Goal: Obtain resource: Download file/media

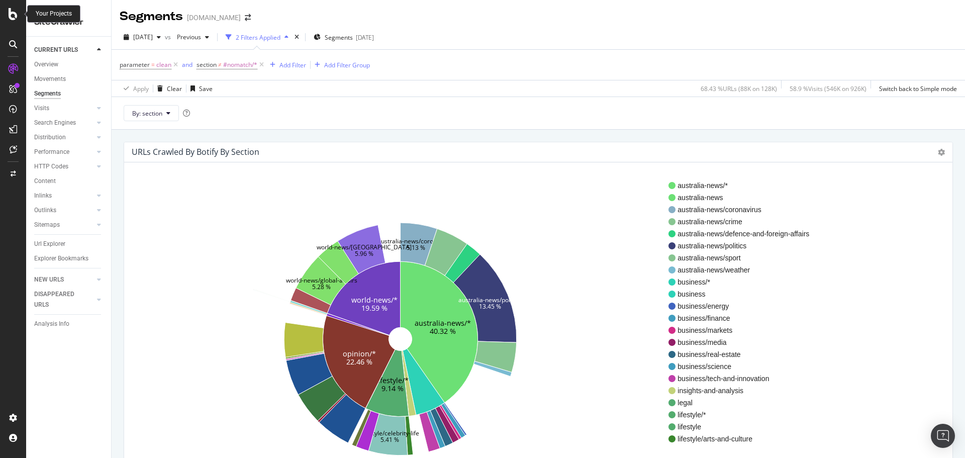
click at [10, 17] on icon at bounding box center [13, 14] width 9 height 12
drag, startPoint x: 12, startPoint y: 13, endPoint x: 104, endPoint y: 0, distance: 92.9
click at [12, 13] on icon at bounding box center [13, 14] width 9 height 12
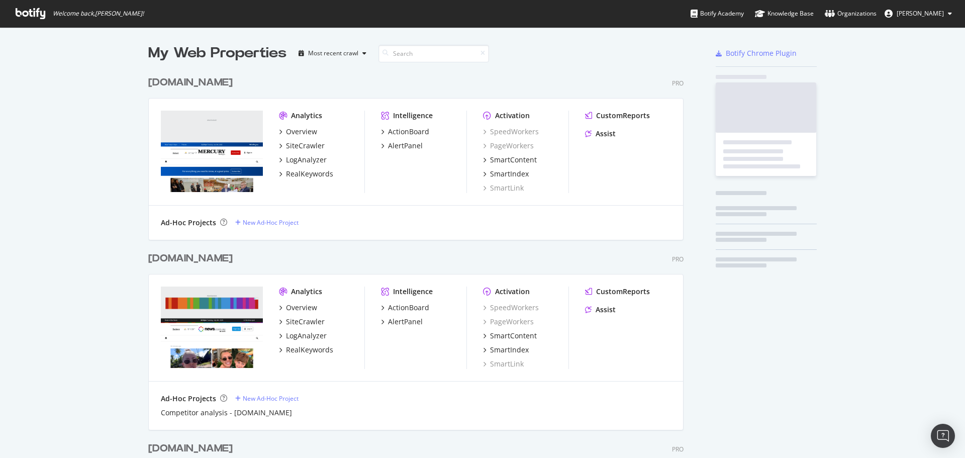
scroll to position [2457, 536]
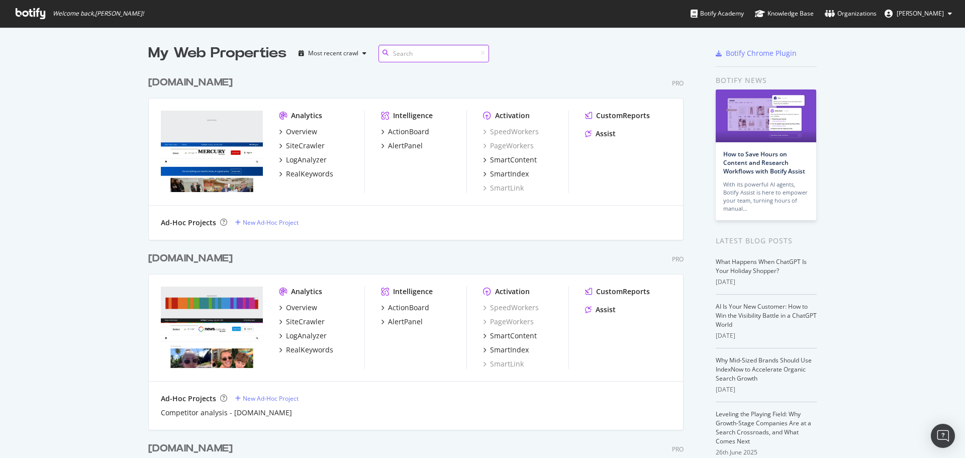
click at [415, 55] on input at bounding box center [433, 54] width 111 height 18
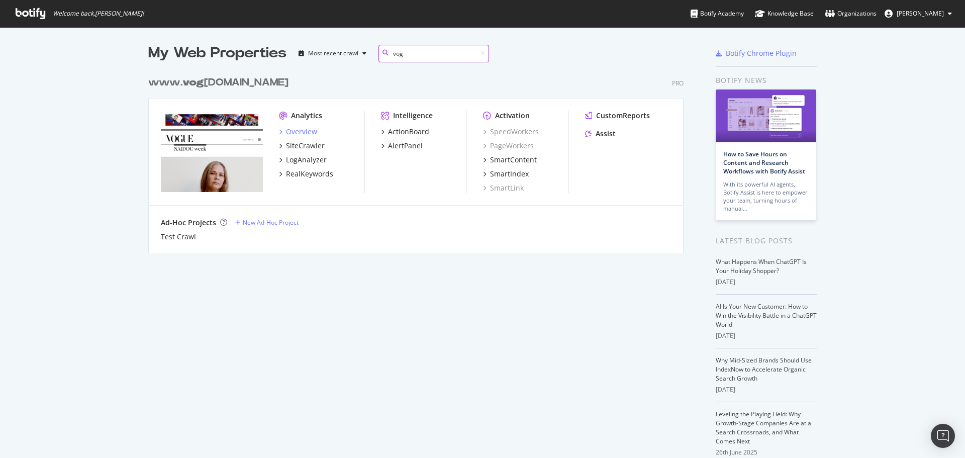
type input "vog"
click at [302, 133] on div "Overview" at bounding box center [301, 132] width 31 height 10
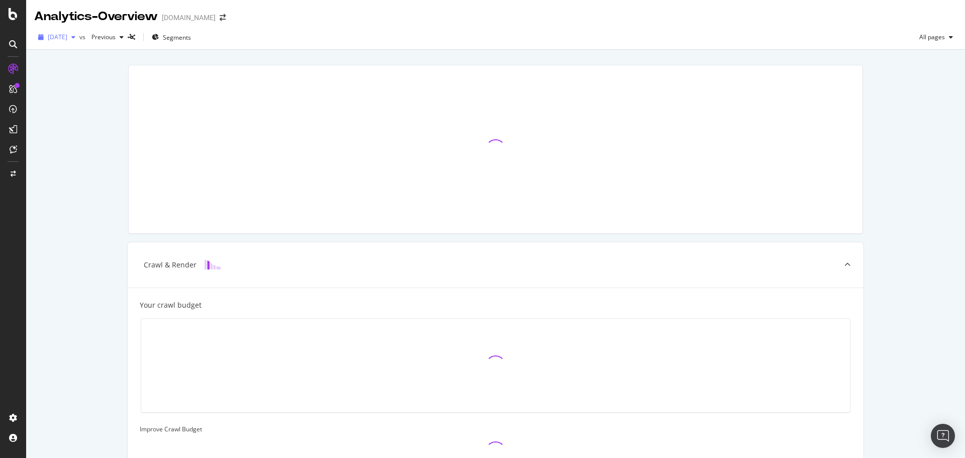
click at [67, 39] on span "[DATE]" at bounding box center [58, 37] width 20 height 9
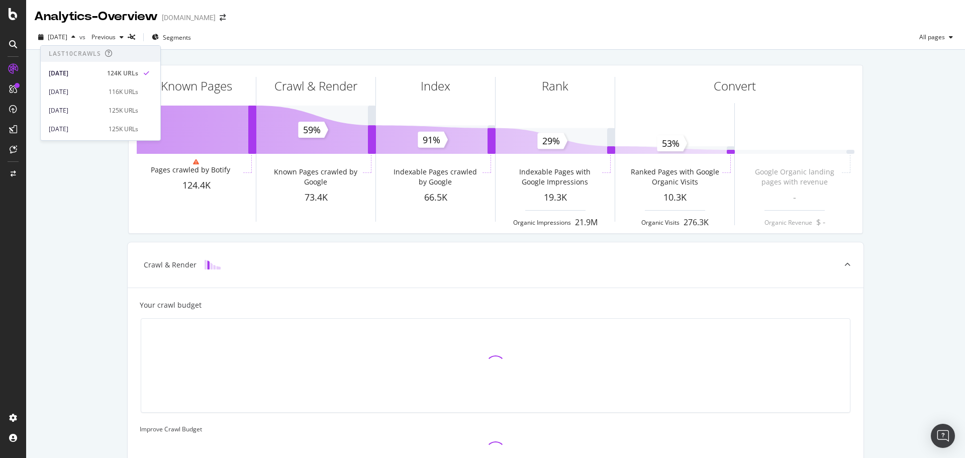
click at [61, 231] on div "Known Pages Pages crawled by Botify 124.4K Crawl & Render Known Pages crawled b…" at bounding box center [495, 365] width 938 height 630
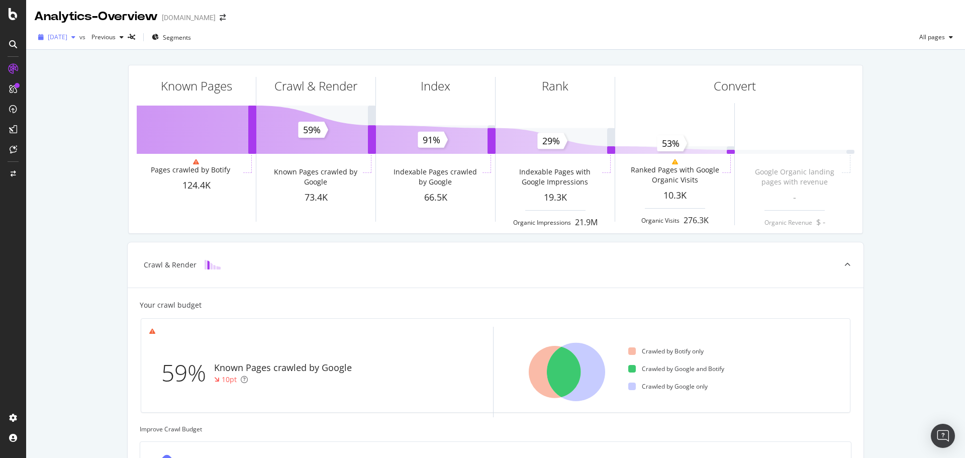
click at [67, 38] on span "[DATE]" at bounding box center [58, 37] width 20 height 9
click at [329, 50] on div "Known Pages Pages crawled by Botify 124.4K Crawl & Render Known Pages crawled b…" at bounding box center [495, 415] width 938 height 730
click at [18, 66] on icon at bounding box center [13, 69] width 10 height 10
click at [48, 346] on div "Known Pages Pages crawled by Botify 124.4K Crawl & Render Known Pages crawled b…" at bounding box center [495, 415] width 938 height 730
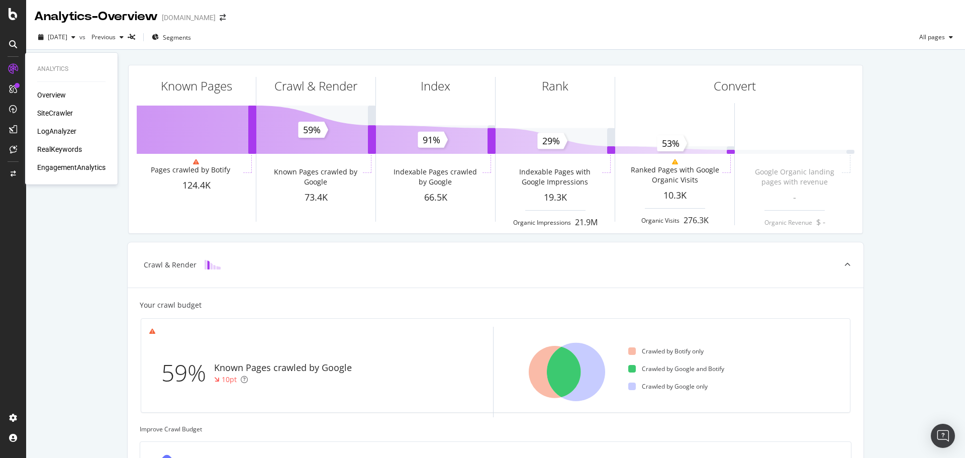
click at [56, 119] on div "Overview SiteCrawler LogAnalyzer RealKeywords EngagementAnalytics" at bounding box center [71, 131] width 68 height 82
click at [55, 114] on div "SiteCrawler" at bounding box center [55, 113] width 36 height 10
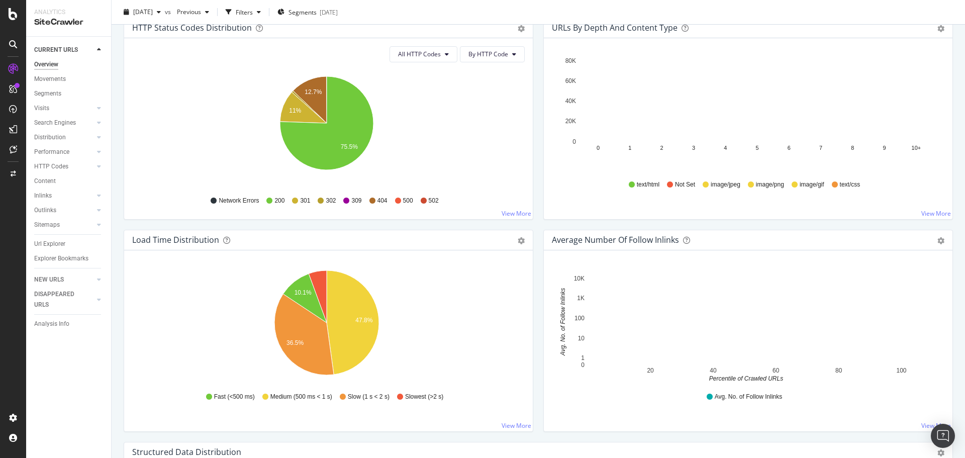
scroll to position [447, 0]
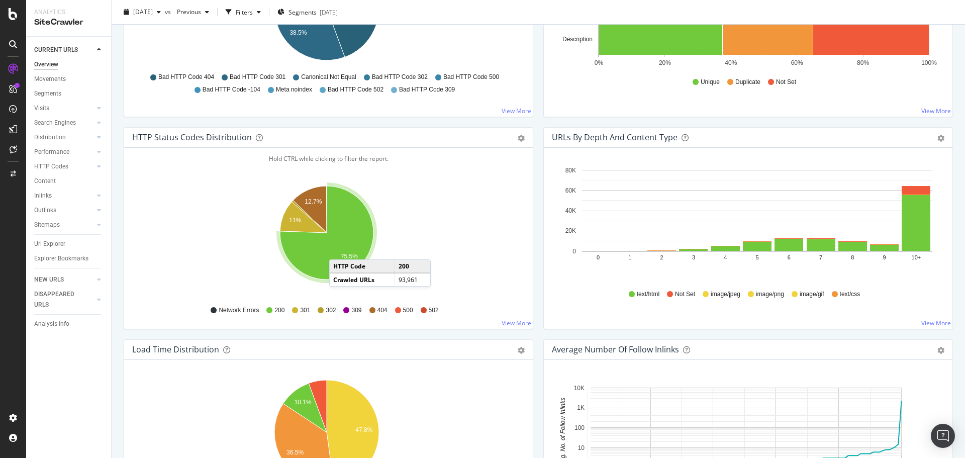
drag, startPoint x: 339, startPoint y: 249, endPoint x: 439, endPoint y: 253, distance: 99.6
click at [339, 249] on icon "A chart." at bounding box center [326, 232] width 93 height 93
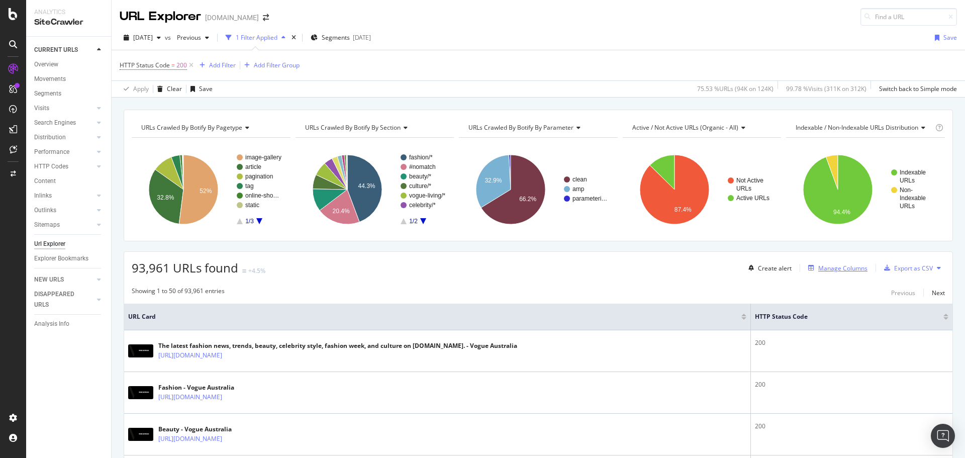
click at [819, 264] on div "Manage Columns" at bounding box center [842, 268] width 49 height 9
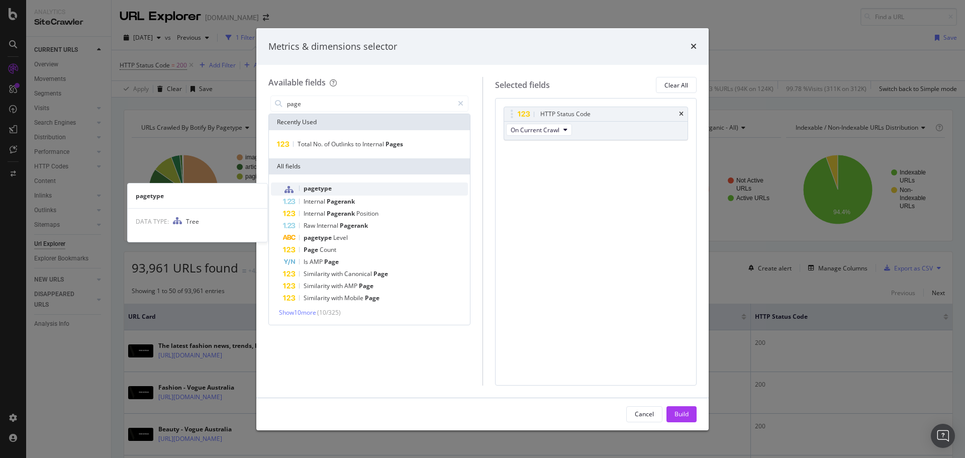
click at [360, 186] on div "pagetype" at bounding box center [375, 188] width 185 height 13
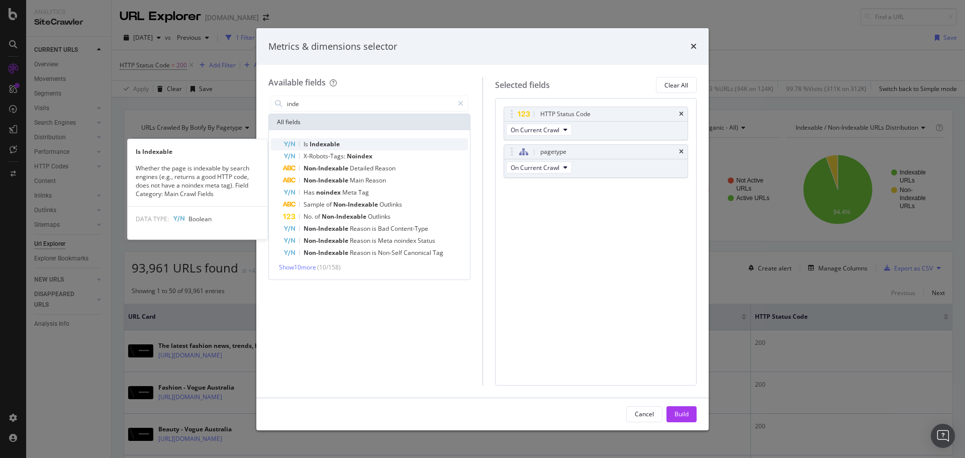
click at [323, 145] on span "Indexable" at bounding box center [324, 144] width 30 height 9
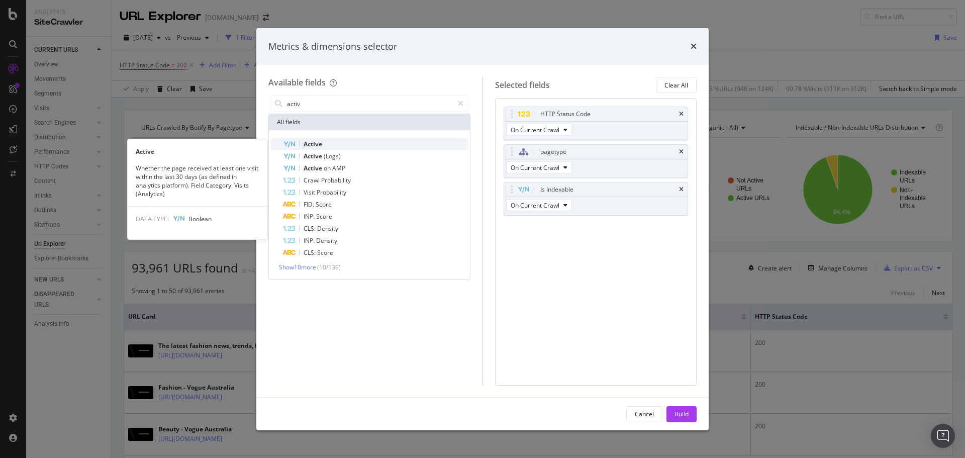
click at [348, 143] on div "Active" at bounding box center [375, 144] width 185 height 12
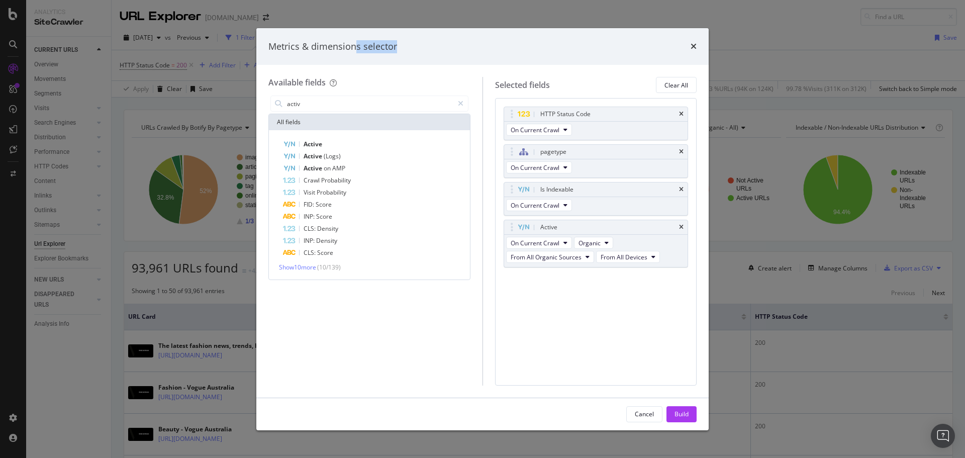
drag, startPoint x: 393, startPoint y: 46, endPoint x: 356, endPoint y: 49, distance: 37.3
click at [356, 49] on div "Metrics & dimensions selector" at bounding box center [332, 46] width 129 height 13
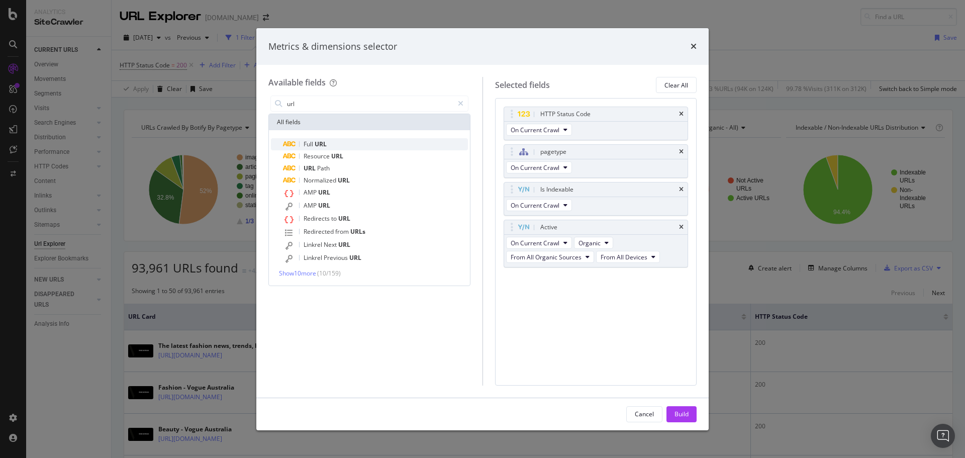
click at [314, 140] on span "Full" at bounding box center [308, 144] width 11 height 9
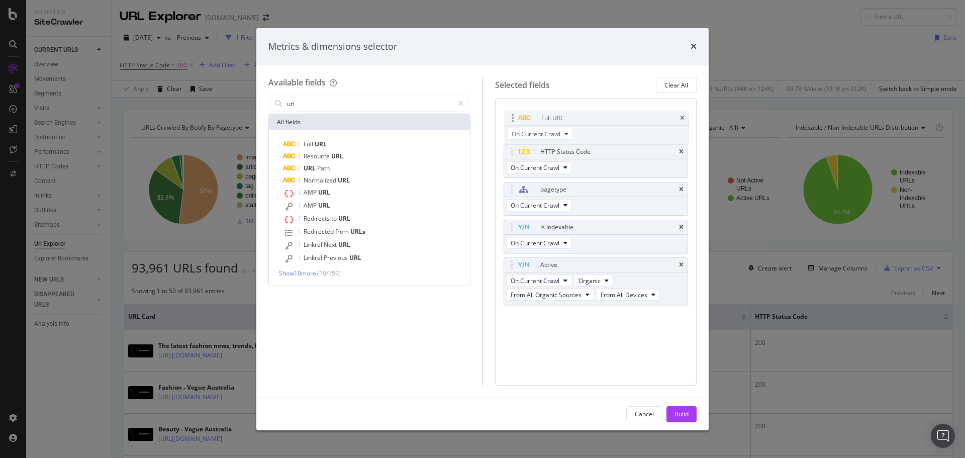
drag, startPoint x: 596, startPoint y: 278, endPoint x: 597, endPoint y: 116, distance: 162.3
click at [597, 116] on body "Analytics SiteCrawler CURRENT URLS Overview Movements Segments Visits Analysis …" at bounding box center [482, 229] width 965 height 458
click at [330, 103] on input "url" at bounding box center [369, 103] width 167 height 15
click at [344, 142] on div "Title" at bounding box center [375, 144] width 185 height 12
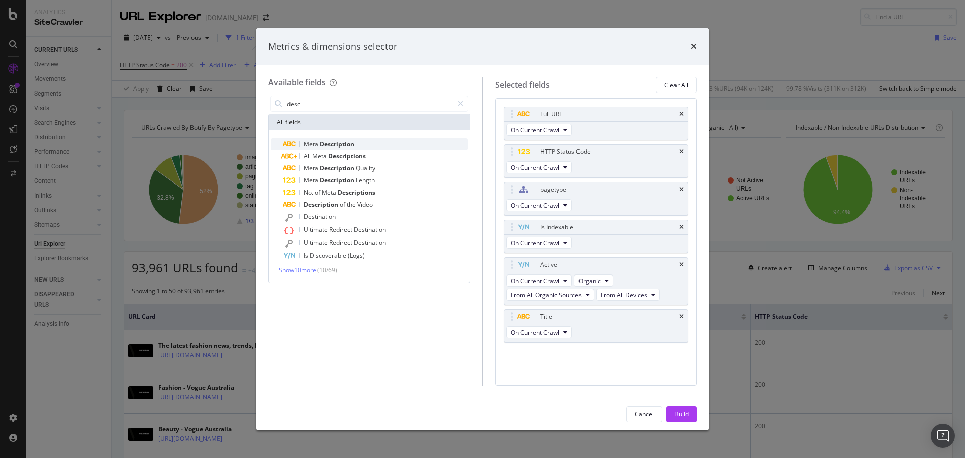
click at [352, 144] on span "Description" at bounding box center [337, 144] width 35 height 9
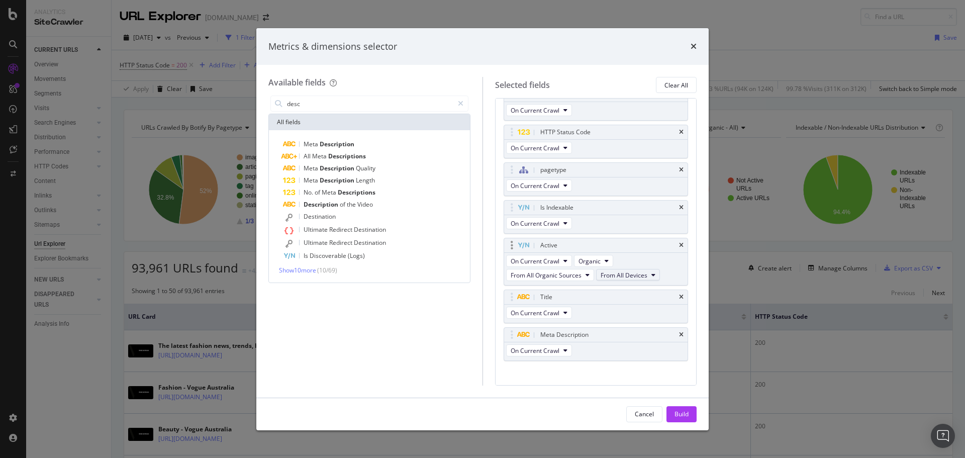
scroll to position [29, 0]
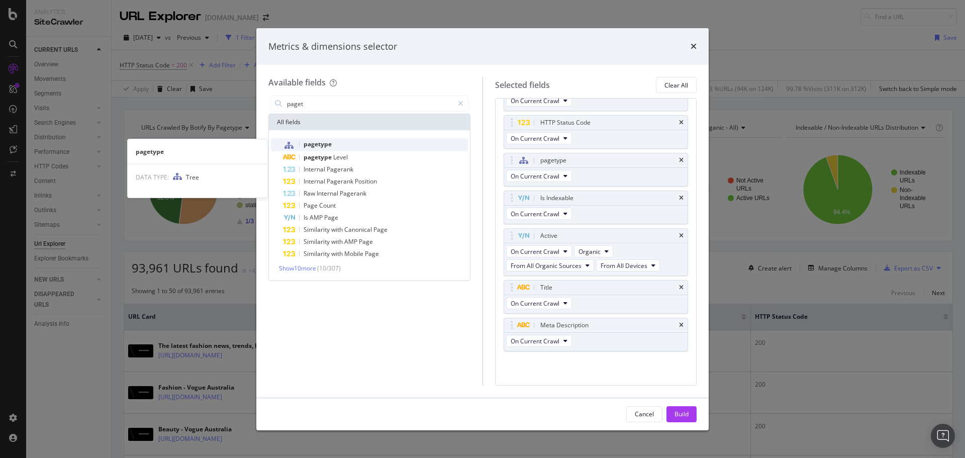
click at [320, 142] on span "pagetype" at bounding box center [317, 144] width 28 height 9
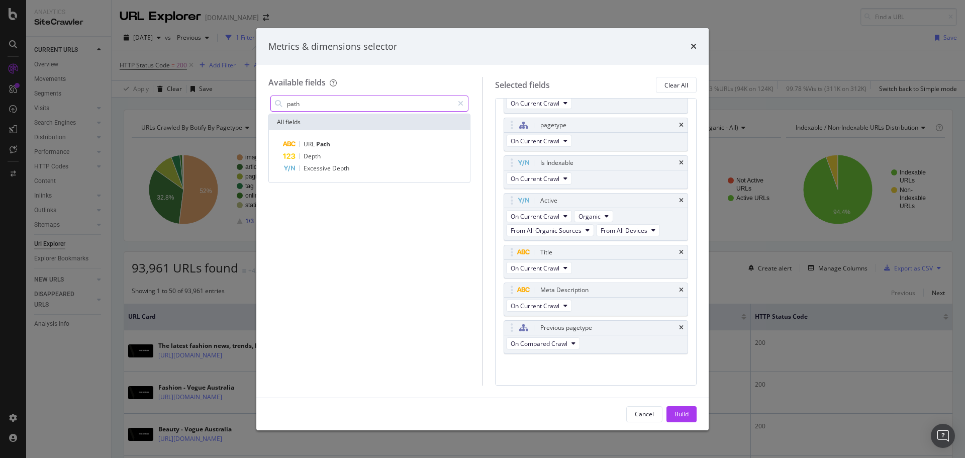
scroll to position [67, 0]
drag, startPoint x: 332, startPoint y: 102, endPoint x: 140, endPoint y: 114, distance: 191.7
click at [140, 114] on div "Metrics & dimensions selector Available fields path All fields URL Path Depth E…" at bounding box center [482, 229] width 965 height 458
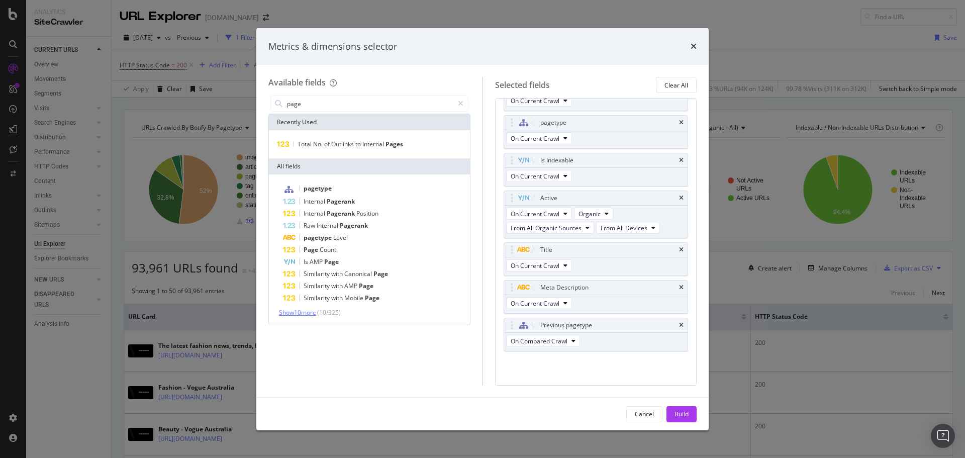
click at [310, 313] on span "Show 10 more" at bounding box center [297, 312] width 37 height 9
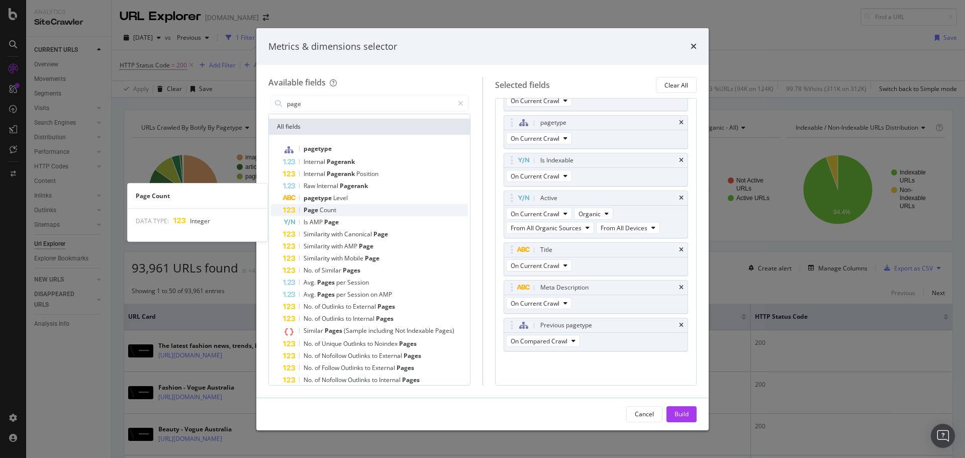
scroll to position [61, 0]
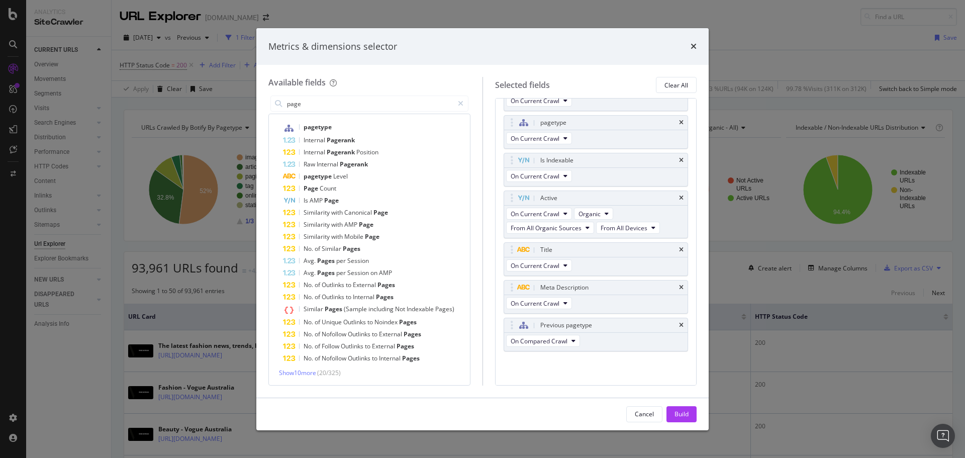
click at [327, 374] on span "( 20 / 325 )" at bounding box center [329, 372] width 24 height 9
click at [278, 372] on div "Show 10 more ( 20 / 325 )" at bounding box center [369, 372] width 197 height 9
click at [296, 377] on span "Show 10 more" at bounding box center [297, 372] width 37 height 9
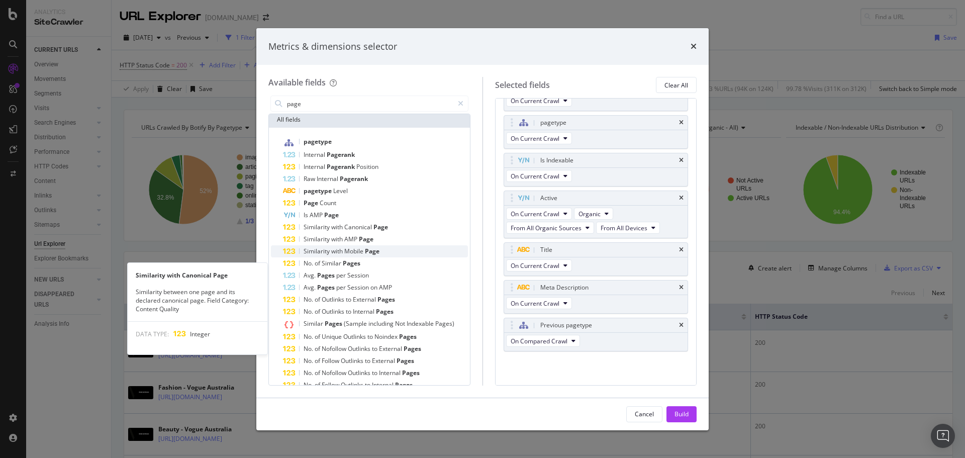
scroll to position [0, 0]
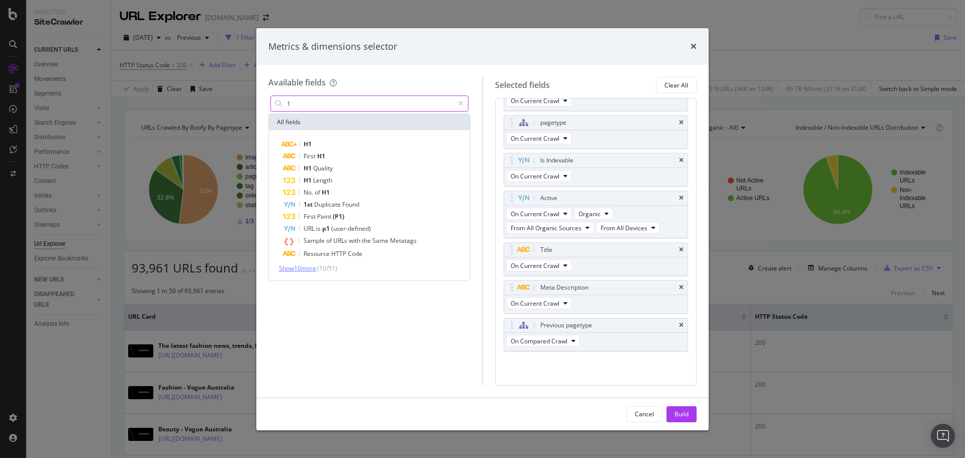
type input "1"
click at [309, 270] on span "Show 10 more" at bounding box center [297, 268] width 37 height 9
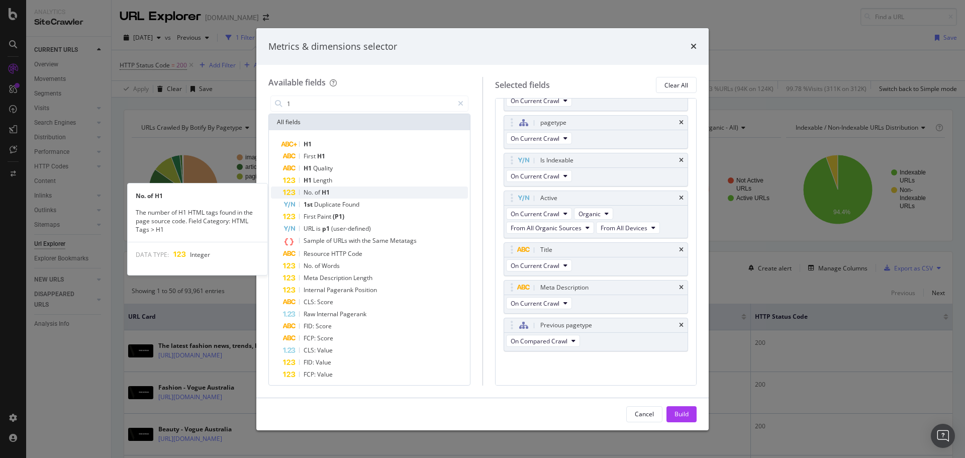
scroll to position [16, 0]
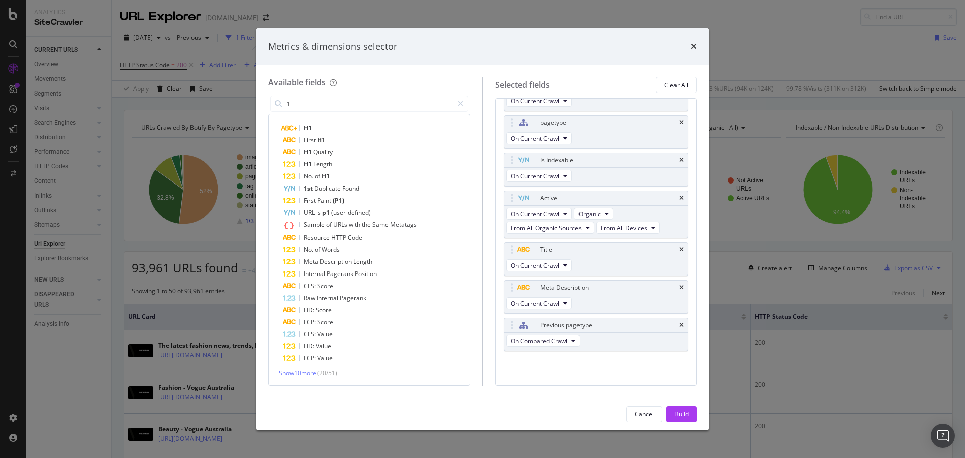
click at [321, 375] on span "( 20 / 51 )" at bounding box center [327, 372] width 20 height 9
click at [316, 370] on span "Show 10 more" at bounding box center [297, 372] width 37 height 9
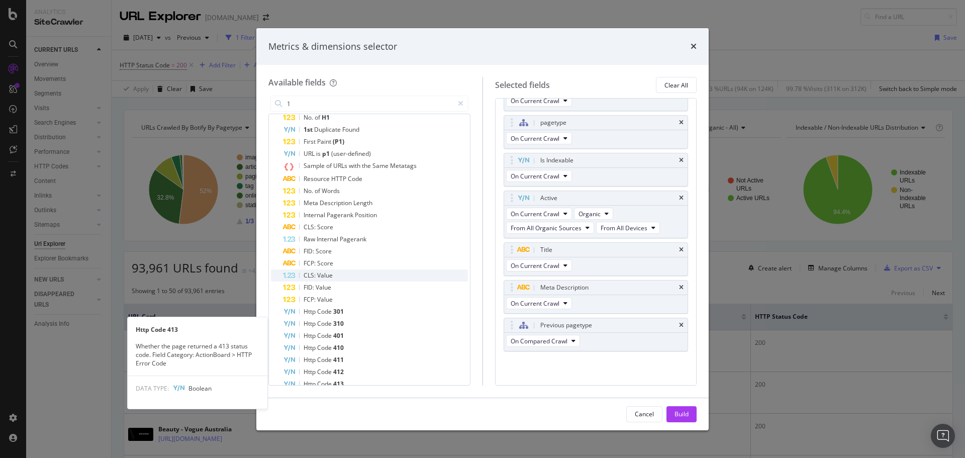
scroll to position [137, 0]
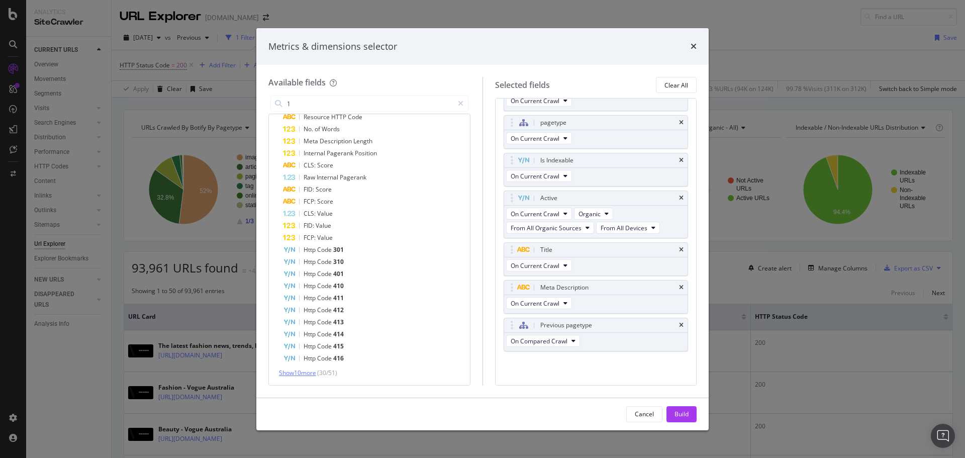
click at [305, 376] on span "Show 10 more" at bounding box center [297, 372] width 37 height 9
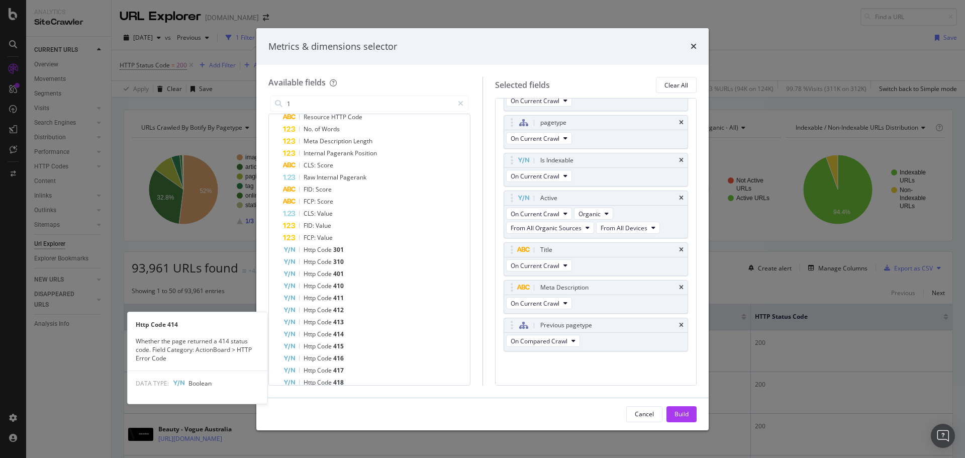
scroll to position [257, 0]
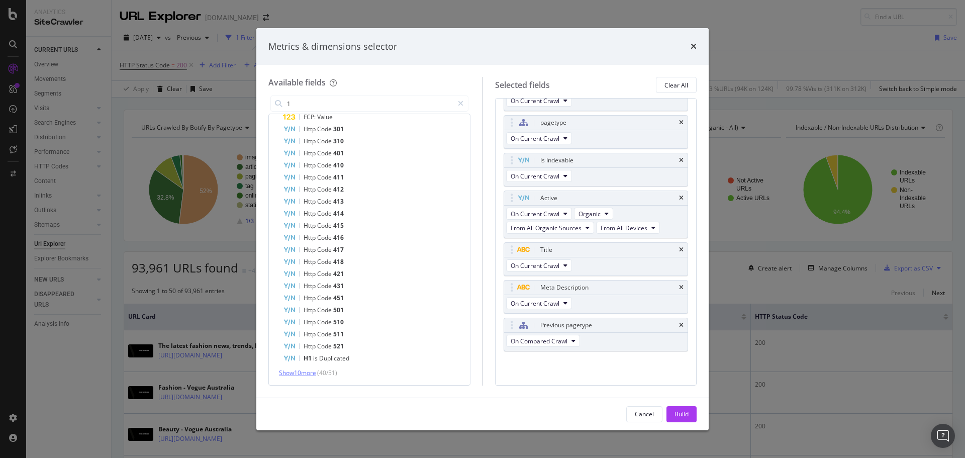
click at [309, 372] on span "Show 10 more" at bounding box center [297, 372] width 37 height 9
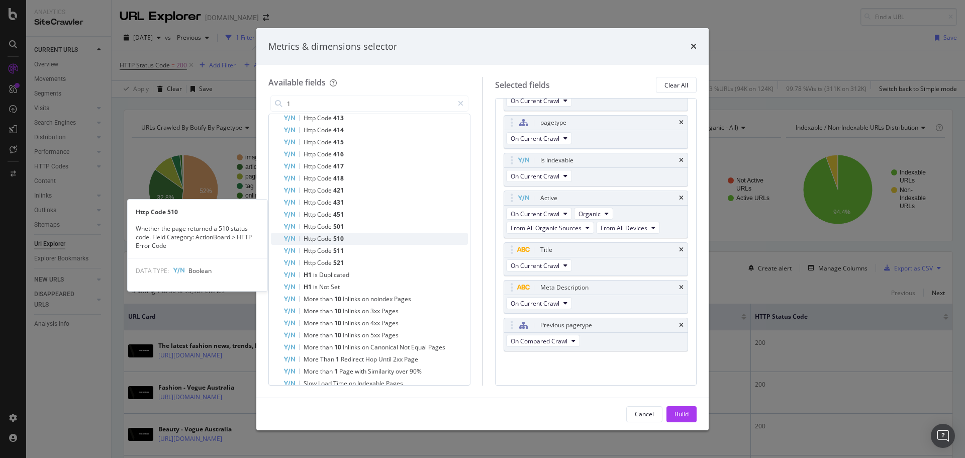
scroll to position [378, 0]
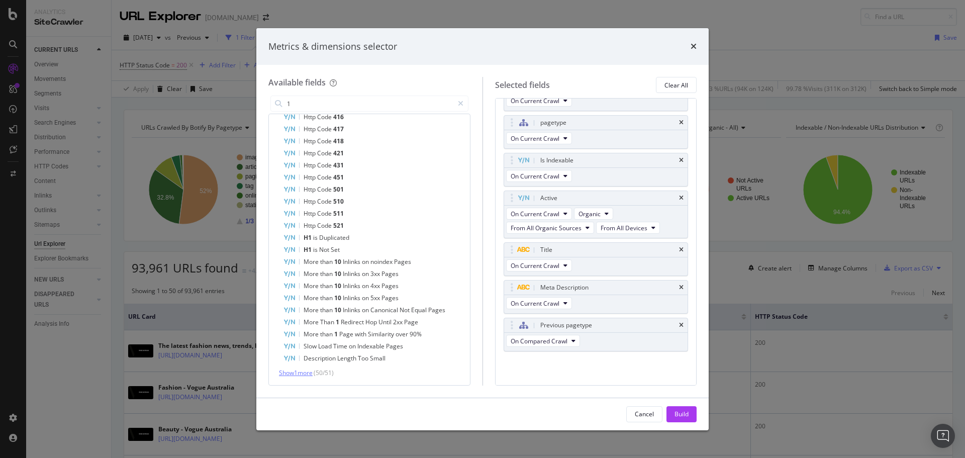
click at [312, 372] on span "Show 1 more" at bounding box center [296, 372] width 34 height 9
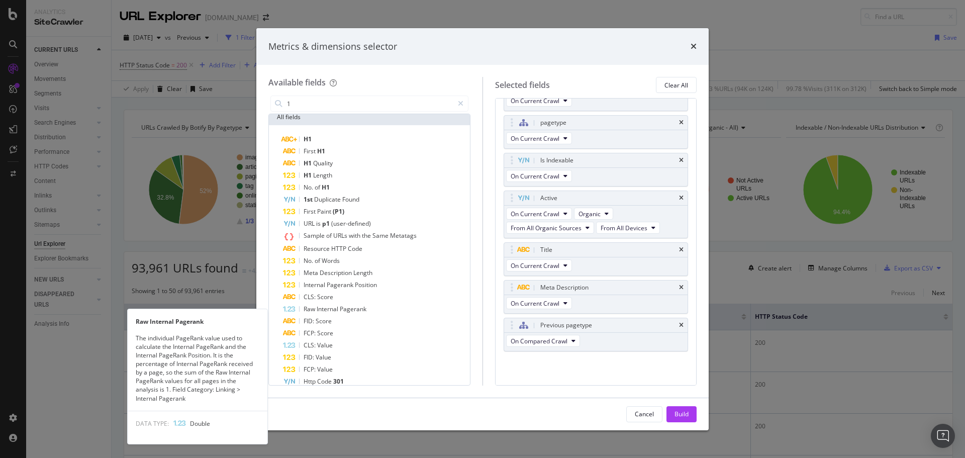
scroll to position [0, 0]
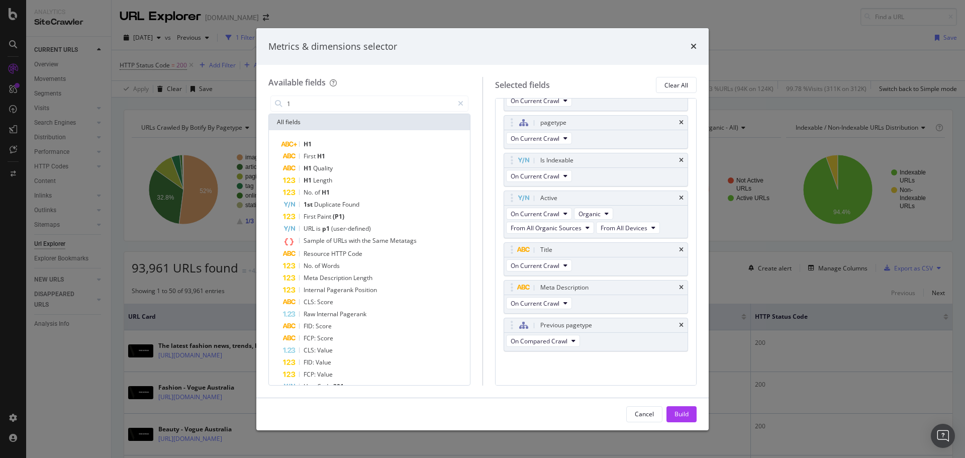
drag, startPoint x: 676, startPoint y: 410, endPoint x: 705, endPoint y: 286, distance: 127.5
click at [676, 410] on div "Build" at bounding box center [681, 413] width 14 height 9
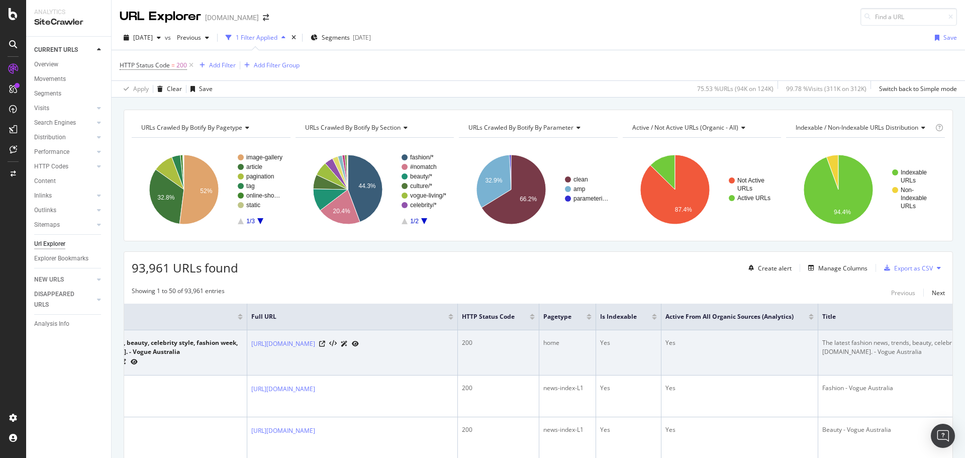
scroll to position [0, 628]
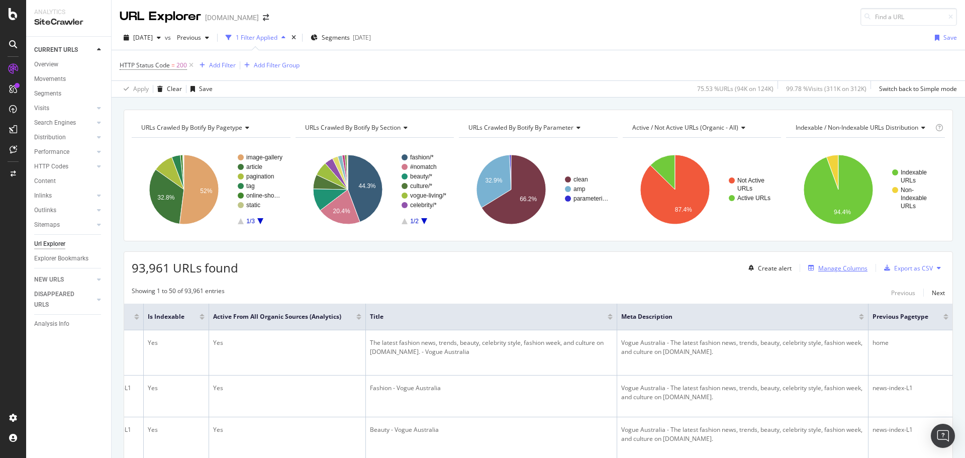
click at [822, 267] on div "Manage Columns" at bounding box center [842, 268] width 49 height 9
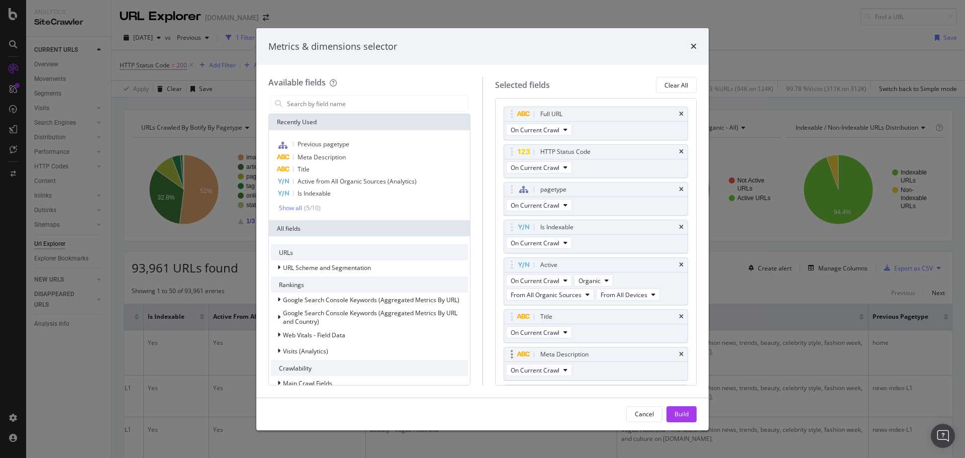
scroll to position [67, 0]
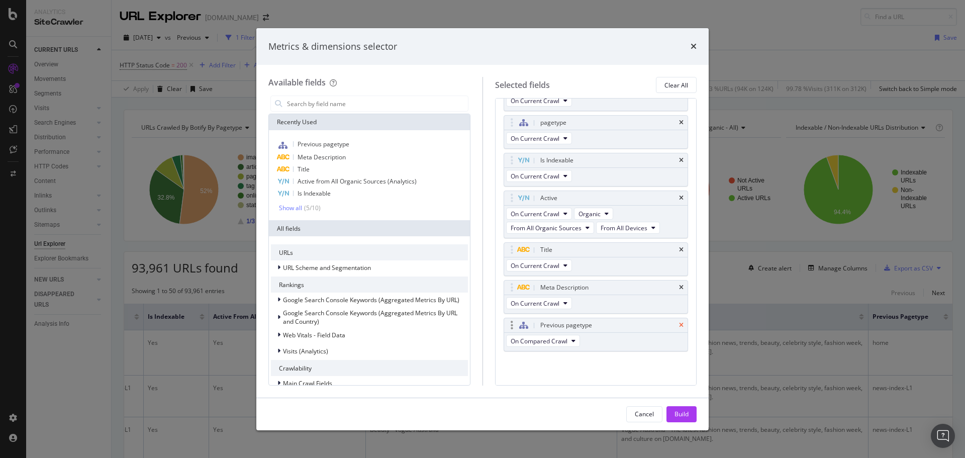
click at [679, 323] on icon "times" at bounding box center [681, 325] width 5 height 6
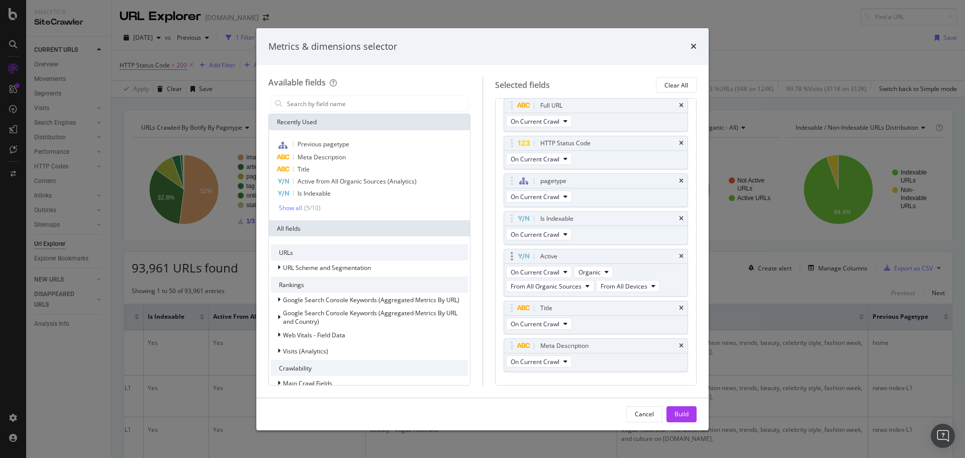
scroll to position [0, 0]
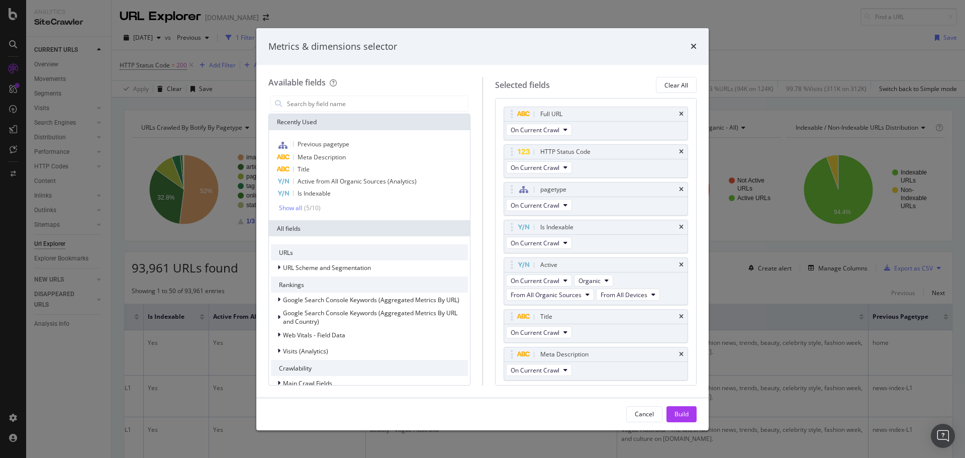
drag, startPoint x: 686, startPoint y: 416, endPoint x: 608, endPoint y: 275, distance: 161.2
click at [686, 416] on div "Build" at bounding box center [681, 413] width 14 height 9
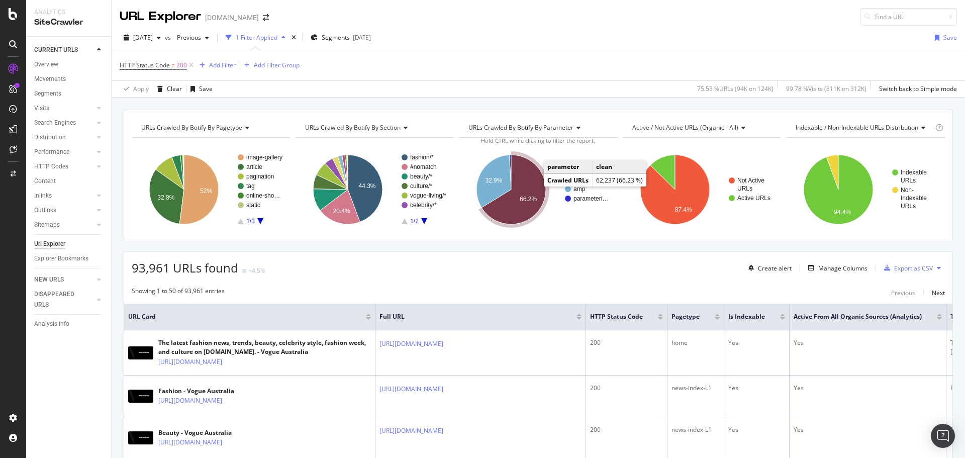
click at [526, 190] on icon "A chart." at bounding box center [513, 189] width 64 height 69
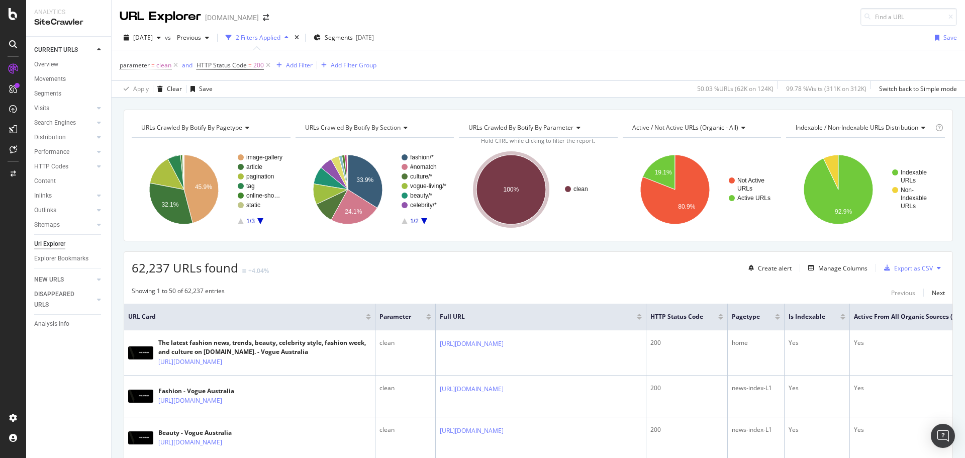
click at [260, 219] on icon "A chart." at bounding box center [260, 221] width 6 height 6
click at [241, 221] on icon "A chart." at bounding box center [241, 221] width 6 height 6
click at [242, 222] on icon "A chart." at bounding box center [241, 221] width 6 height 6
click at [894, 264] on div "Export as CSV" at bounding box center [913, 268] width 39 height 9
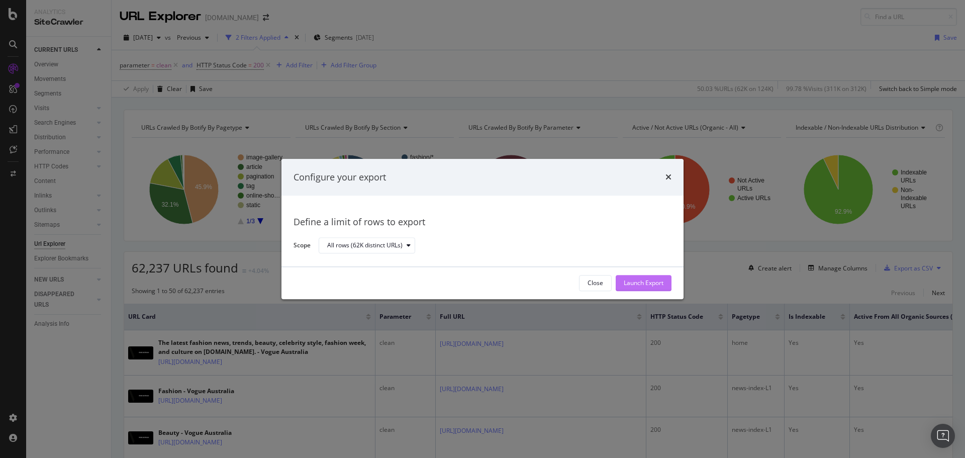
click at [651, 278] on div "Launch Export" at bounding box center [643, 282] width 40 height 15
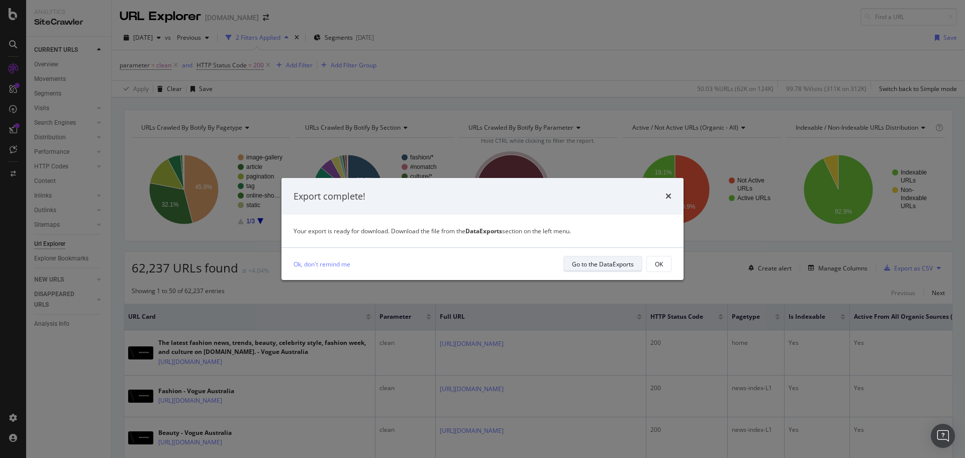
click at [603, 266] on div "Go to the DataExports" at bounding box center [603, 264] width 62 height 9
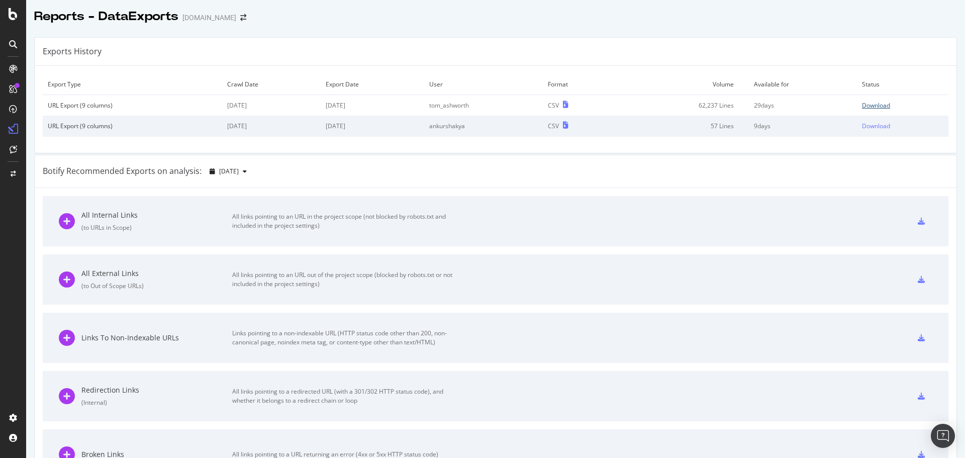
click at [872, 103] on div "Download" at bounding box center [876, 105] width 28 height 9
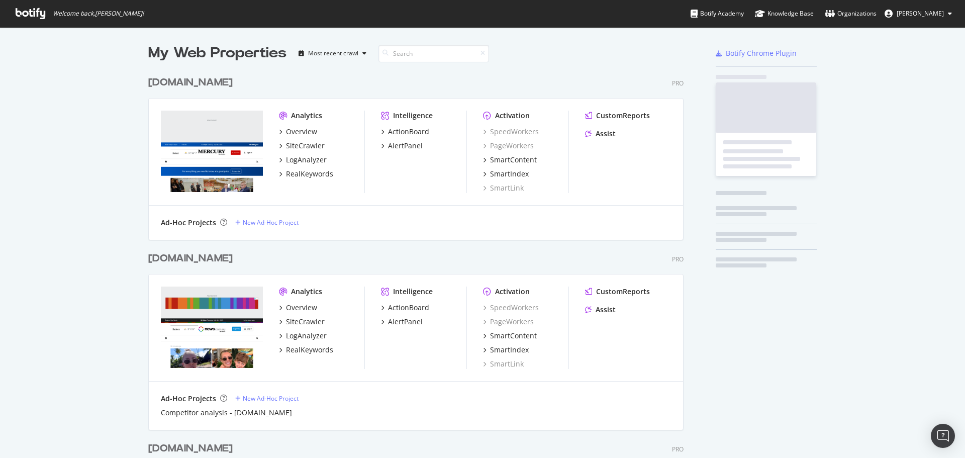
scroll to position [2457, 536]
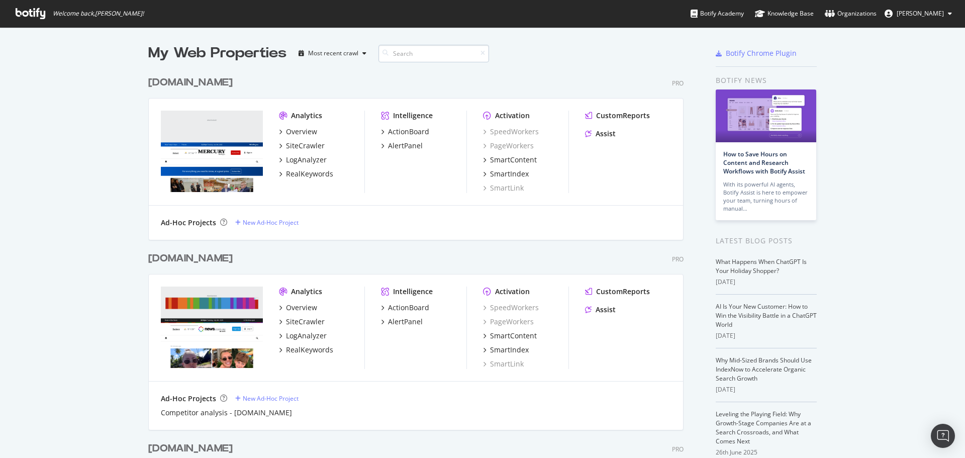
click at [405, 51] on input at bounding box center [433, 54] width 111 height 18
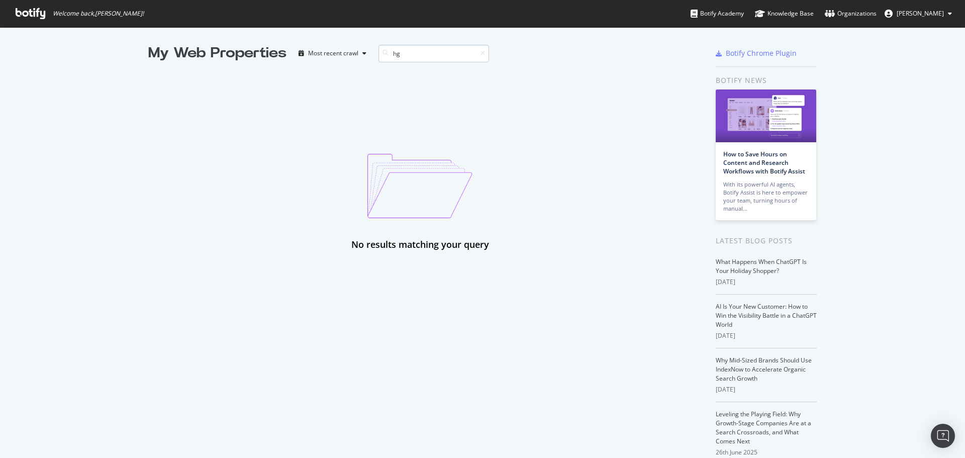
type input "h"
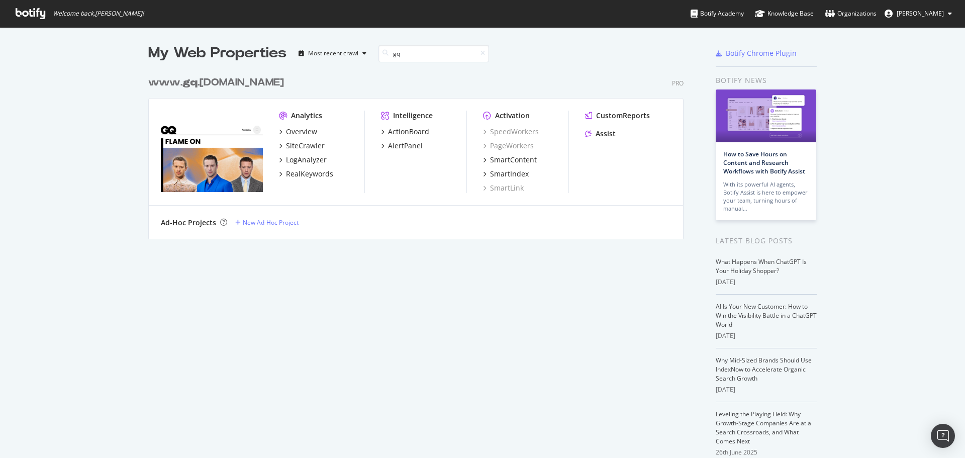
scroll to position [168, 536]
type input "gq"
click at [292, 142] on div "SiteCrawler" at bounding box center [305, 146] width 39 height 10
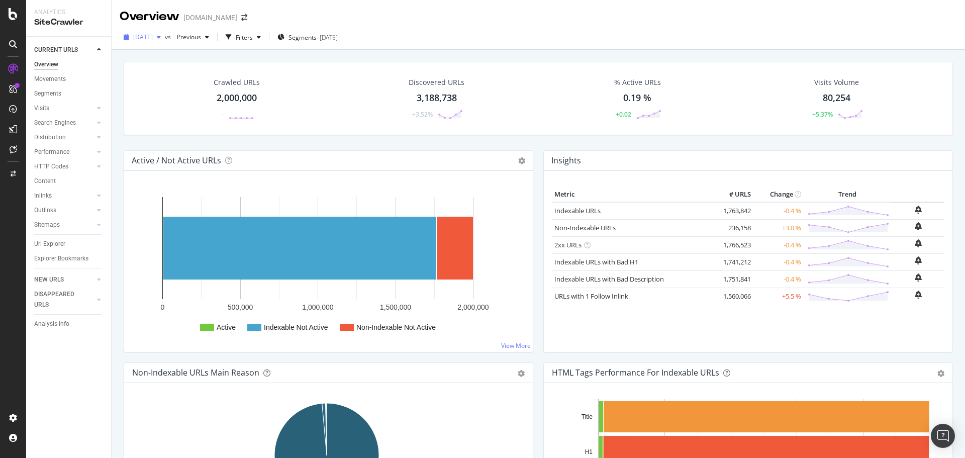
click at [153, 40] on span "2025 Aug. 27th" at bounding box center [143, 37] width 20 height 9
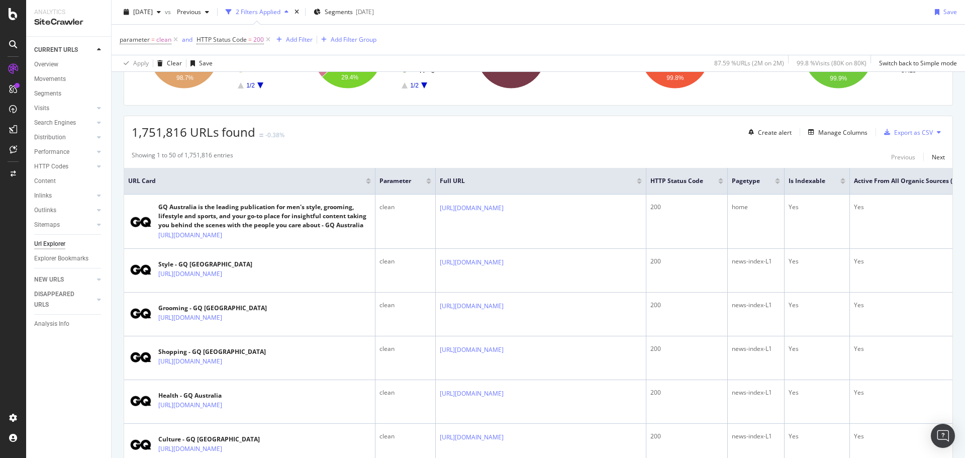
scroll to position [15, 0]
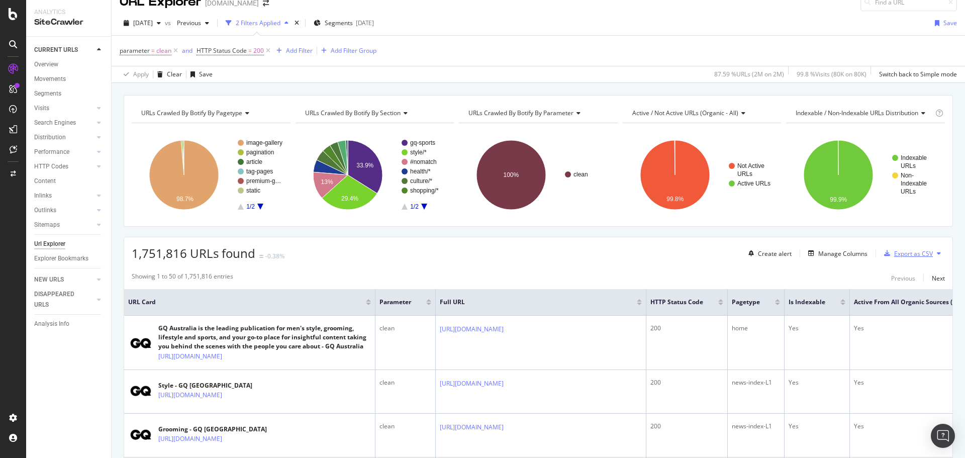
click at [916, 256] on div "Export as CSV" at bounding box center [913, 253] width 39 height 9
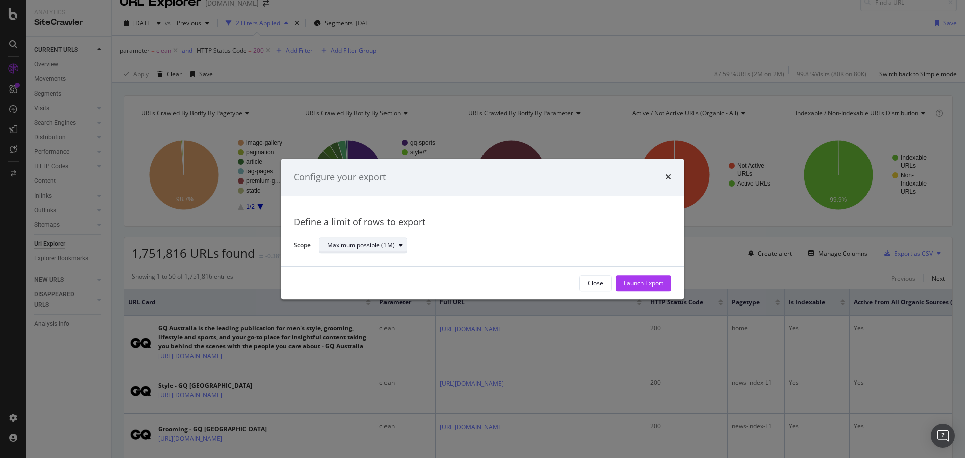
click at [382, 247] on div "Maximum possible (1M)" at bounding box center [360, 246] width 67 height 6
click at [597, 283] on div "Close" at bounding box center [595, 283] width 16 height 9
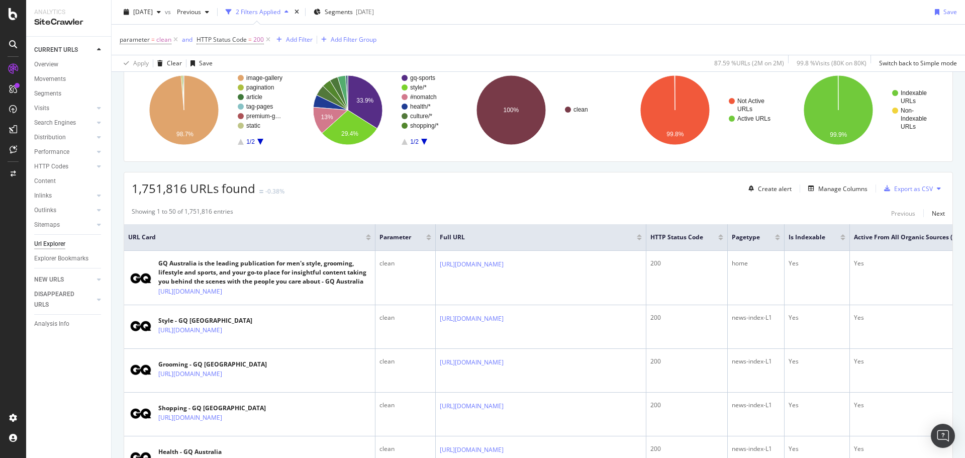
scroll to position [0, 0]
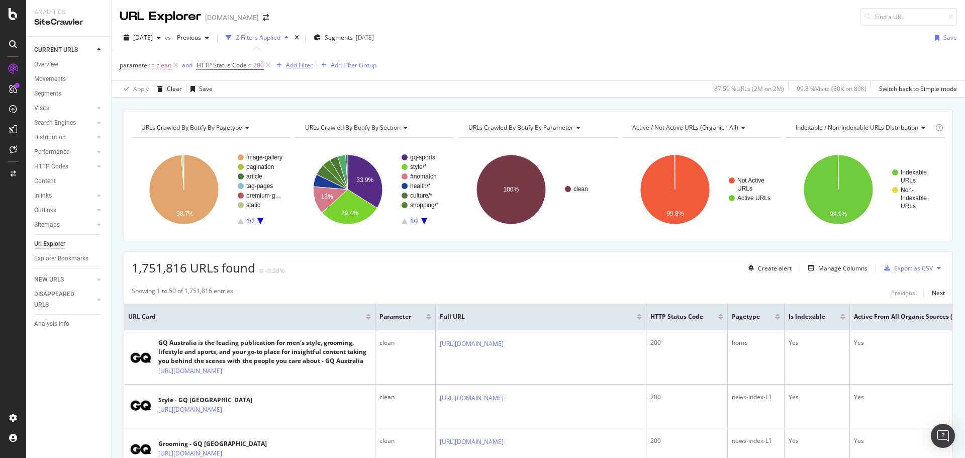
click at [292, 62] on div "Add Filter" at bounding box center [299, 65] width 27 height 9
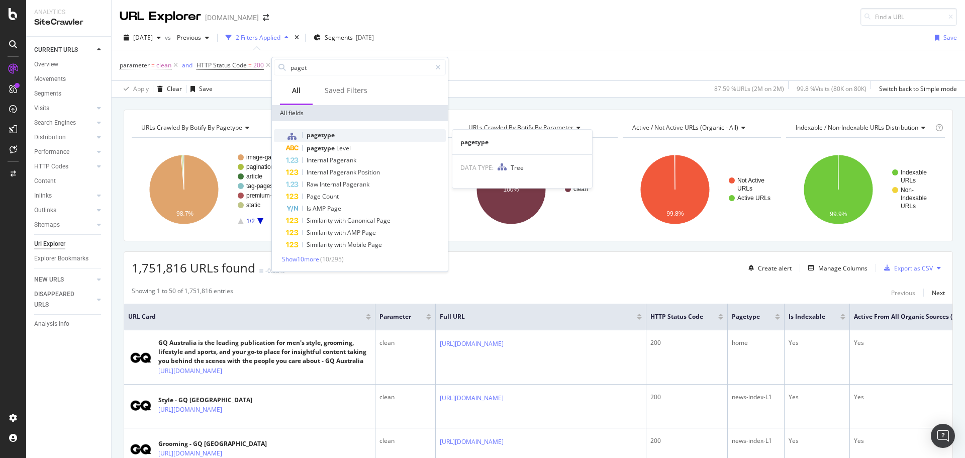
type input "paget"
click at [346, 133] on div "pagetype" at bounding box center [366, 135] width 160 height 13
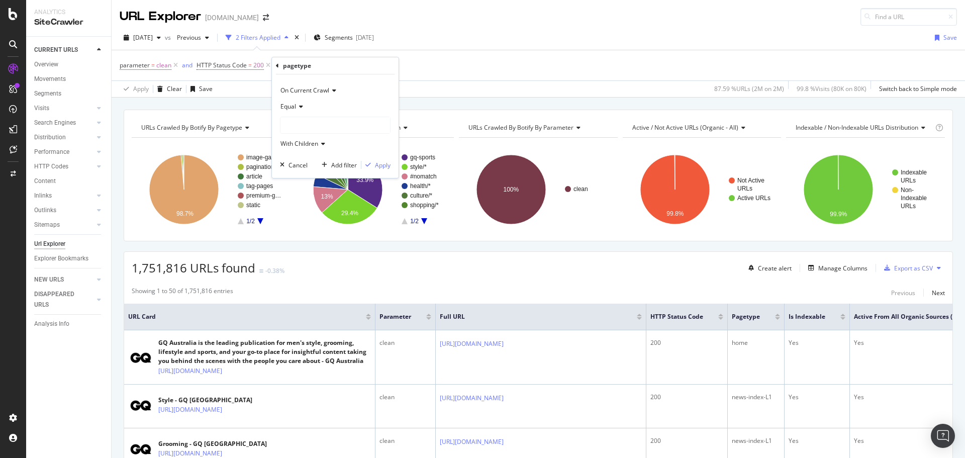
click at [303, 108] on div "Equal" at bounding box center [335, 106] width 111 height 16
click at [317, 139] on div "Not Equal" at bounding box center [336, 140] width 108 height 13
click at [310, 126] on div at bounding box center [335, 125] width 110 height 16
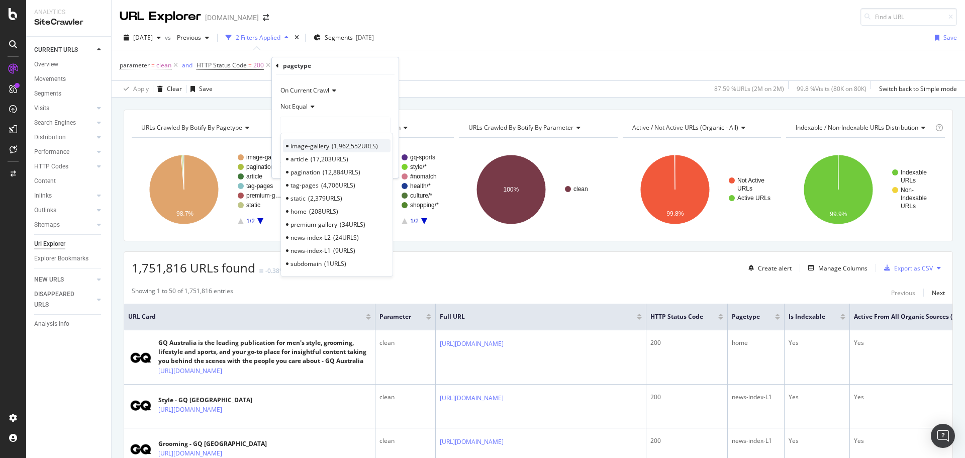
click at [332, 148] on span "1,962,552 URLS" at bounding box center [355, 146] width 46 height 9
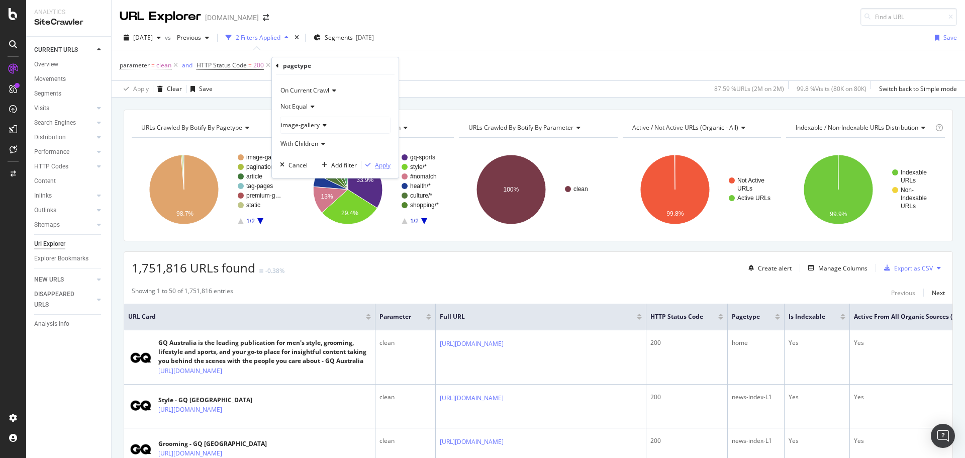
click at [385, 167] on div "Apply" at bounding box center [383, 165] width 16 height 9
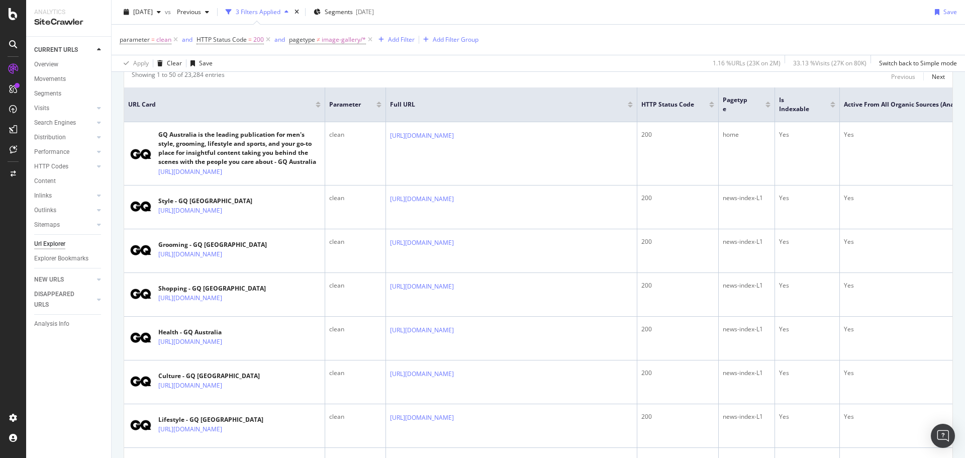
scroll to position [50, 0]
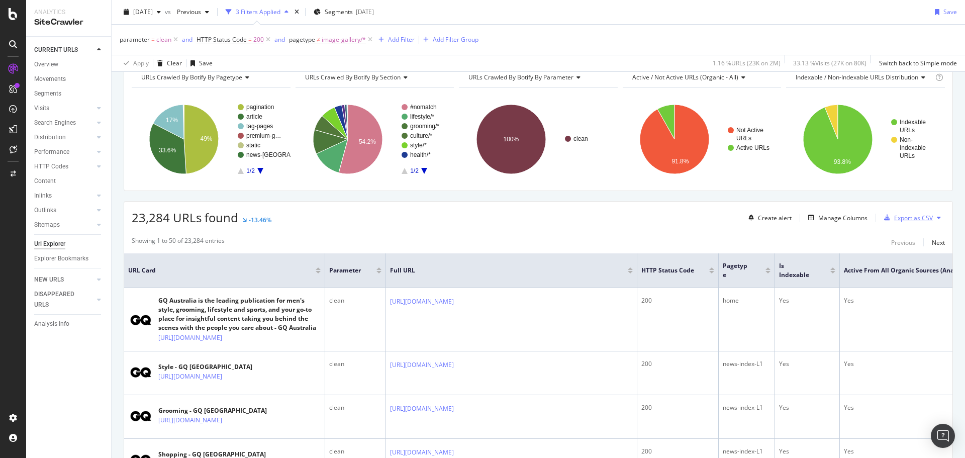
click at [912, 220] on div "Export as CSV" at bounding box center [913, 218] width 39 height 9
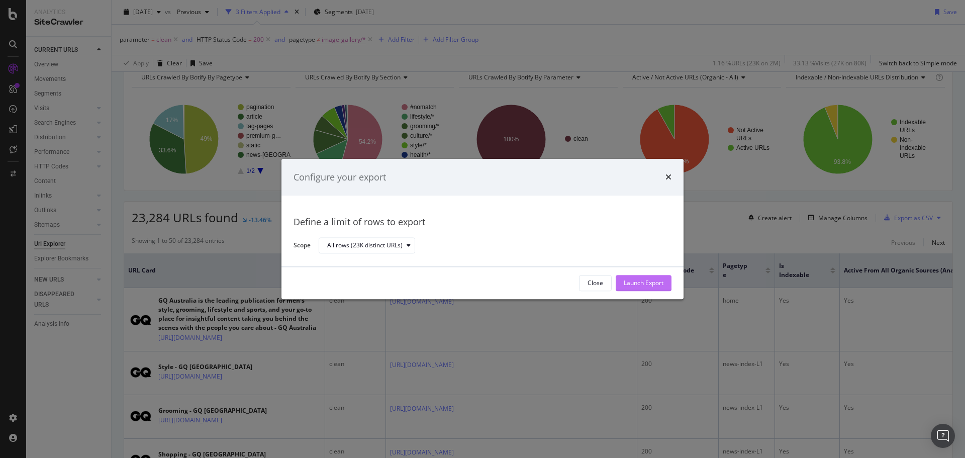
click at [644, 281] on div "Launch Export" at bounding box center [643, 283] width 40 height 9
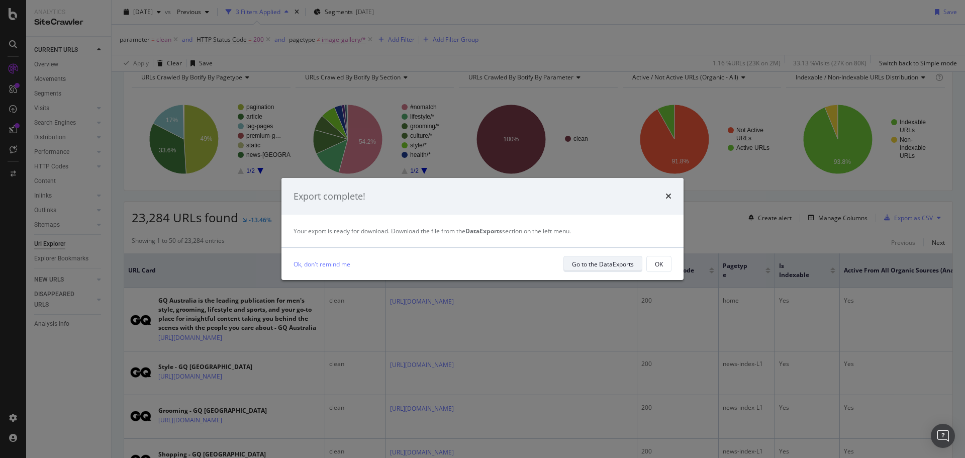
click at [609, 264] on div "Go to the DataExports" at bounding box center [603, 264] width 62 height 9
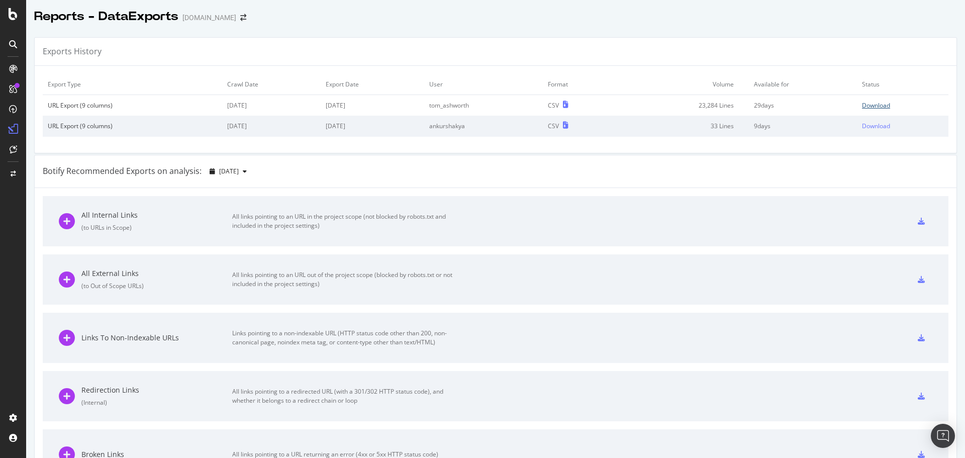
click at [875, 105] on div "Download" at bounding box center [876, 105] width 28 height 9
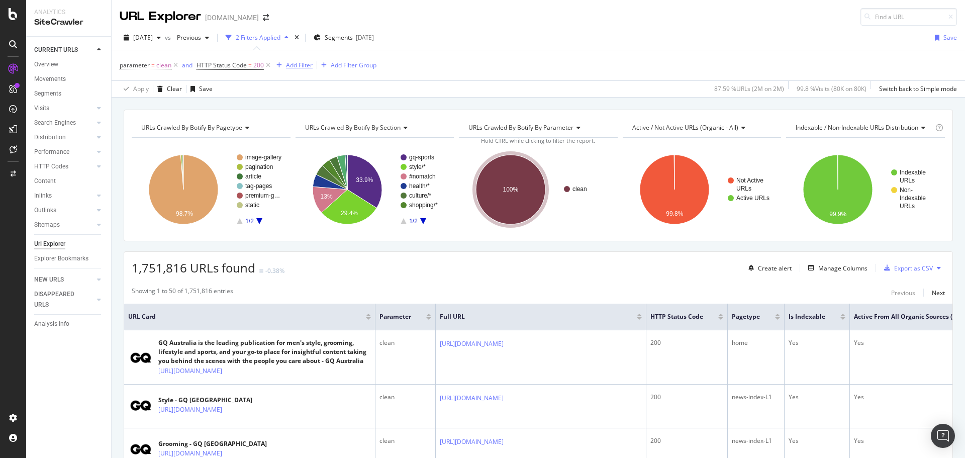
click at [302, 64] on div "Add Filter" at bounding box center [299, 65] width 27 height 9
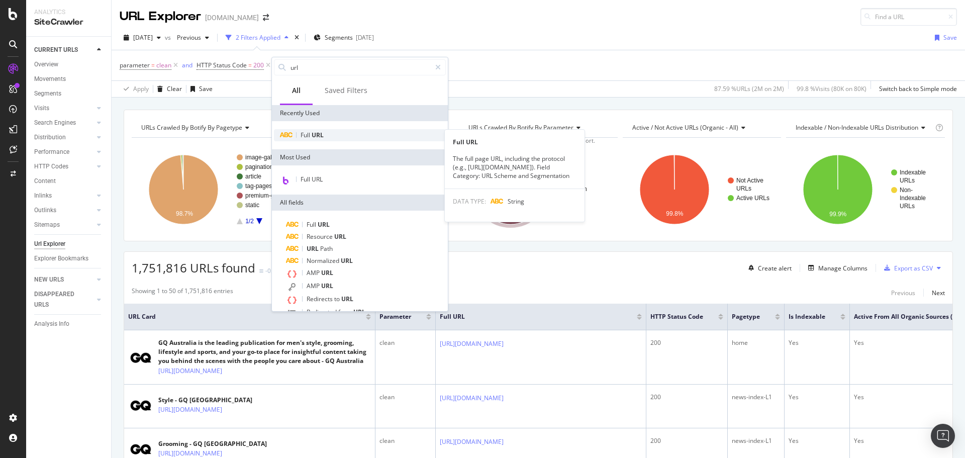
type input "url"
click at [314, 137] on span "URL" at bounding box center [317, 135] width 12 height 9
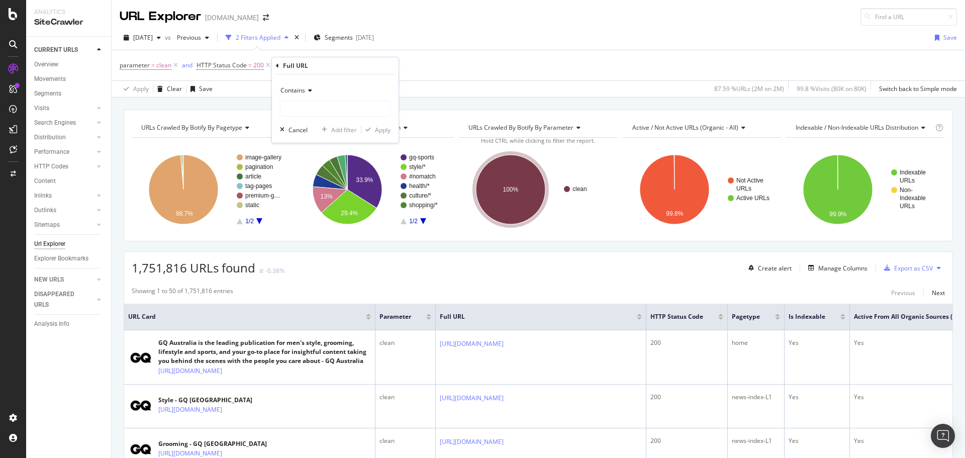
click at [304, 92] on span "Contains" at bounding box center [292, 90] width 25 height 9
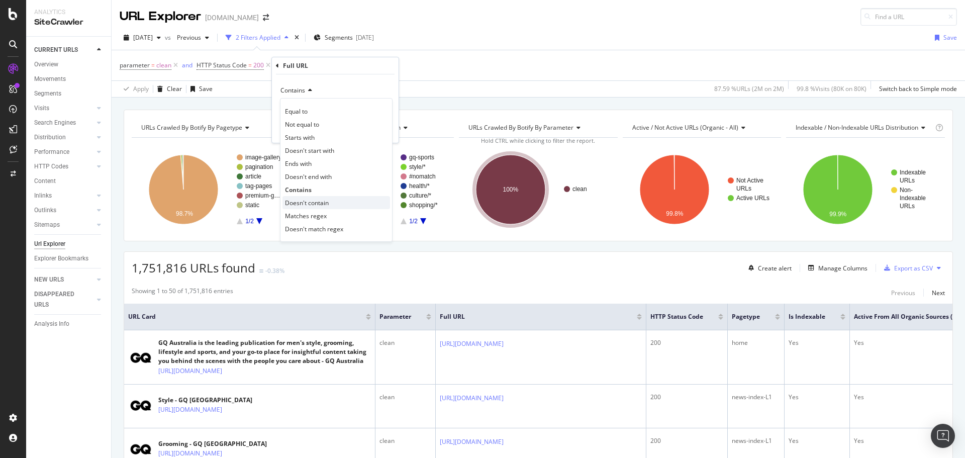
click at [332, 203] on div "Doesn't contain" at bounding box center [336, 202] width 108 height 13
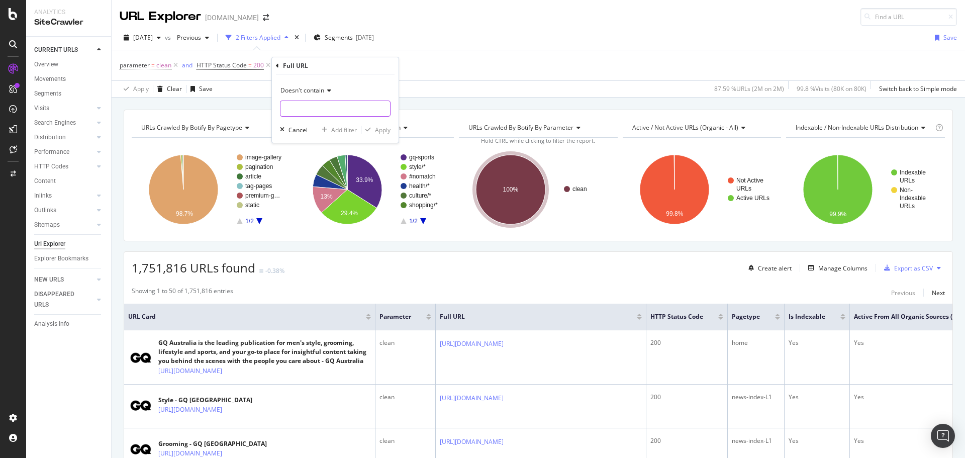
click at [308, 109] on input "text" at bounding box center [335, 108] width 110 height 16
click at [284, 67] on div "Full URL" at bounding box center [295, 65] width 25 height 9
click at [456, 93] on div "Apply Clear Save Switch back to Simple mode" at bounding box center [538, 88] width 853 height 17
click at [368, 67] on icon at bounding box center [368, 65] width 9 height 10
click at [296, 65] on div "Add Filter" at bounding box center [299, 65] width 27 height 9
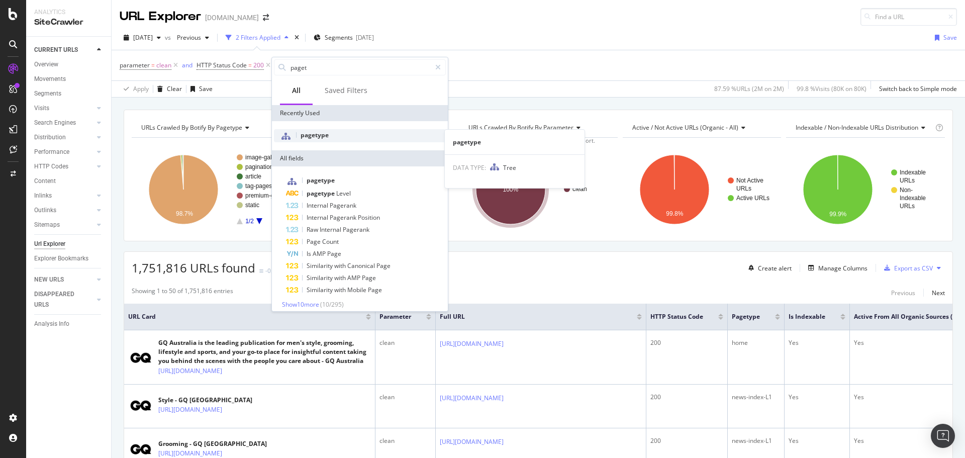
type input "paget"
click at [341, 138] on div "pagetype" at bounding box center [360, 135] width 172 height 13
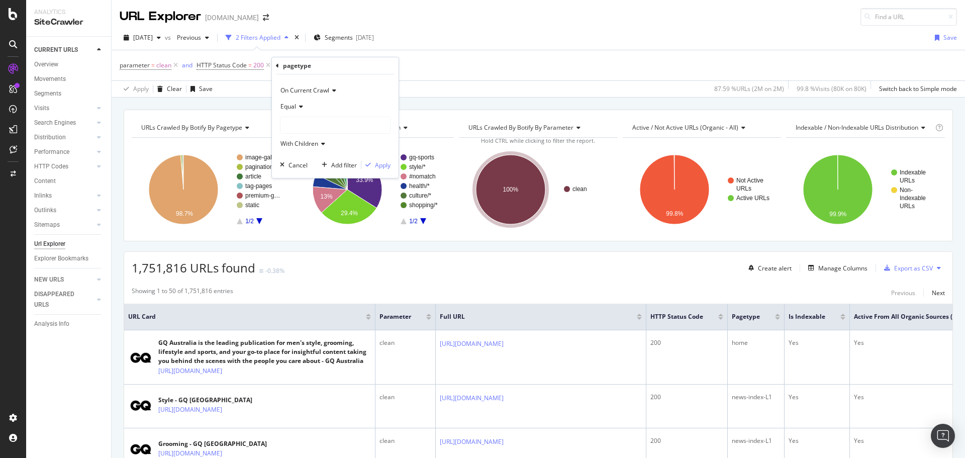
click at [310, 109] on div "Equal" at bounding box center [335, 106] width 111 height 16
click at [303, 140] on span "Not Equal" at bounding box center [298, 140] width 27 height 9
click at [296, 124] on div at bounding box center [335, 125] width 110 height 16
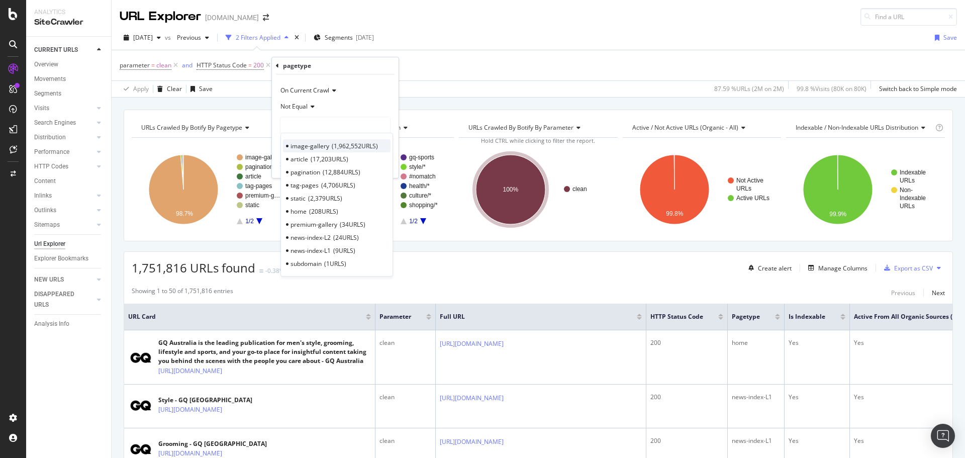
click at [320, 149] on span "image-gallery" at bounding box center [309, 146] width 39 height 9
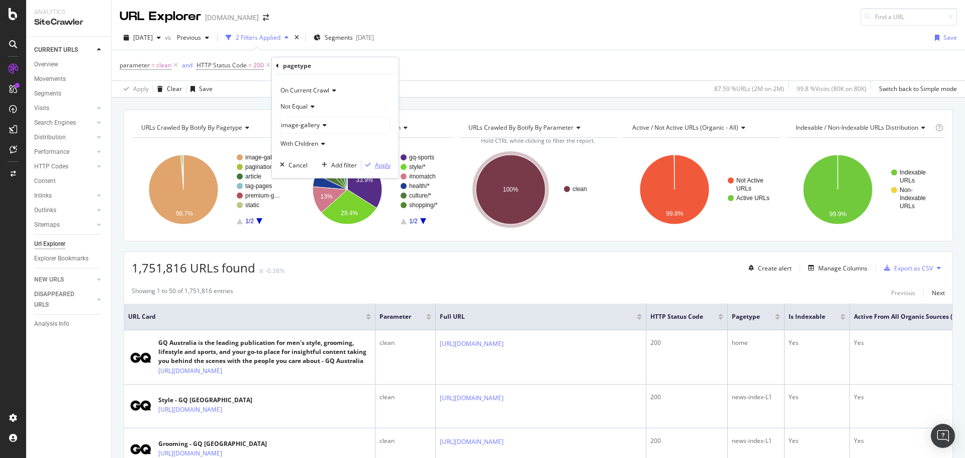
click at [369, 162] on icon "button" at bounding box center [368, 165] width 6 height 6
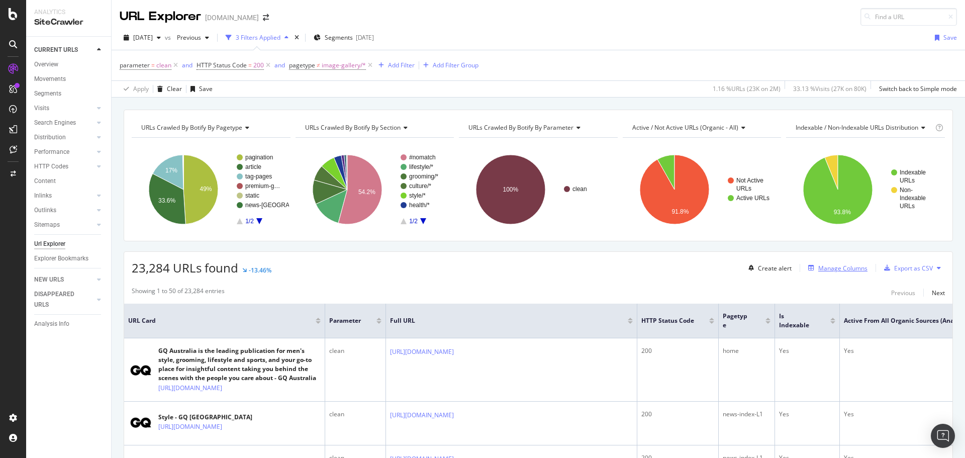
click at [819, 272] on div "Manage Columns" at bounding box center [842, 268] width 49 height 9
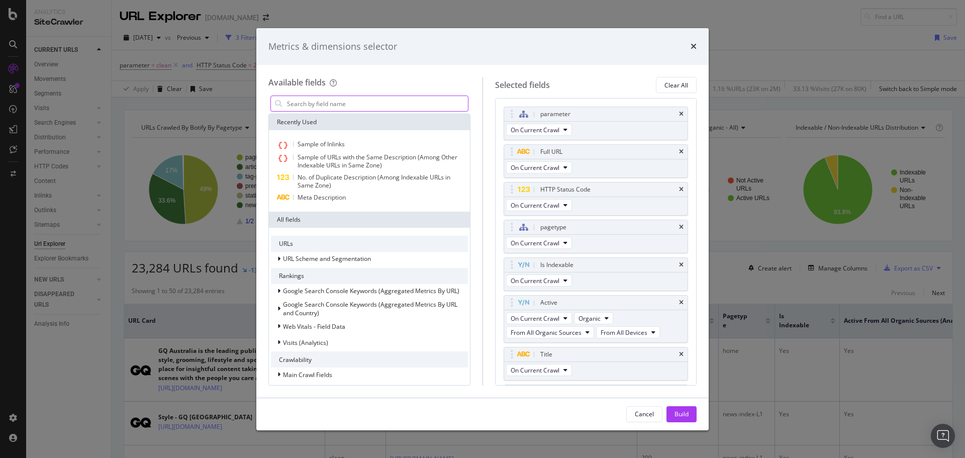
click at [325, 103] on input "modal" at bounding box center [377, 103] width 182 height 15
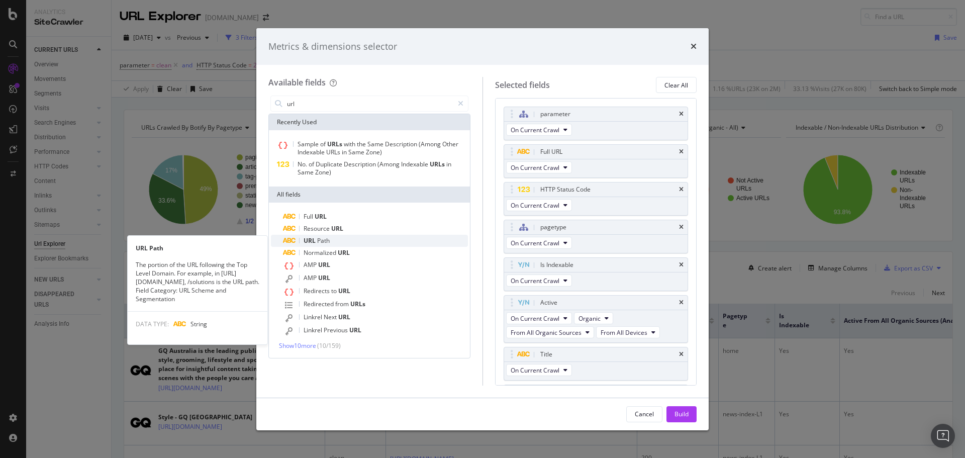
type input "url"
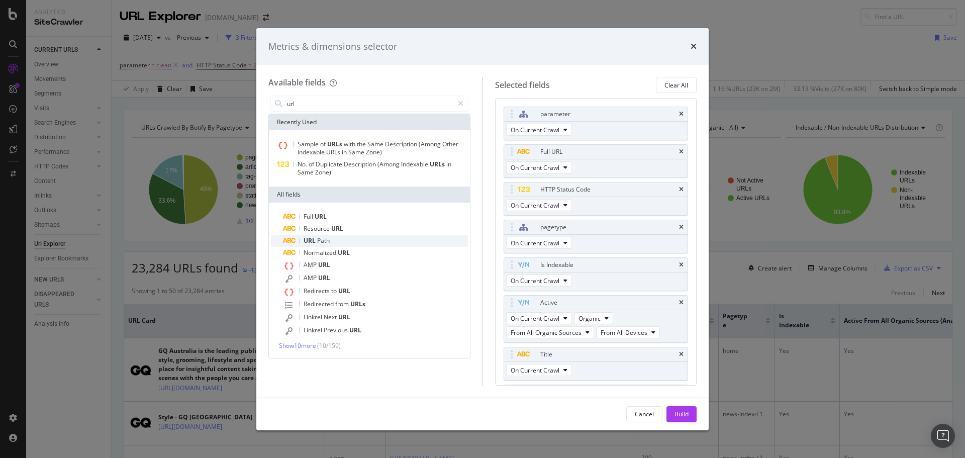
click at [348, 241] on div "URL Path" at bounding box center [375, 241] width 185 height 12
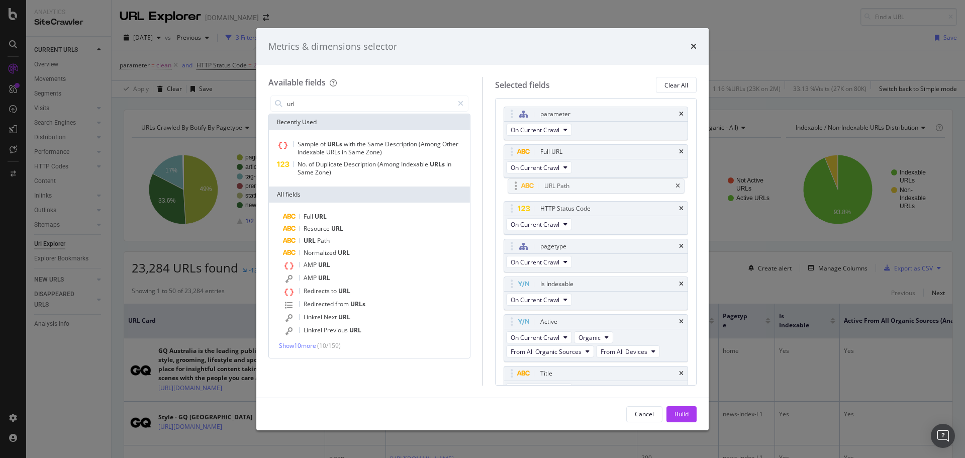
drag, startPoint x: 588, startPoint y: 347, endPoint x: 592, endPoint y: 190, distance: 157.3
click at [592, 190] on body "Analytics SiteCrawler CURRENT URLS Overview Movements Segments Visits Analysis …" at bounding box center [482, 229] width 965 height 458
click at [689, 412] on button "Build" at bounding box center [681, 414] width 30 height 16
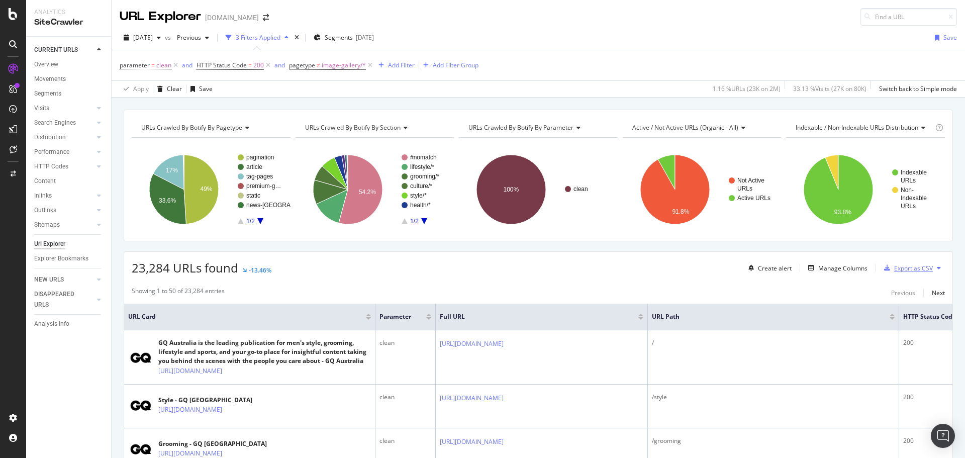
click at [894, 269] on div "Export as CSV" at bounding box center [913, 268] width 39 height 9
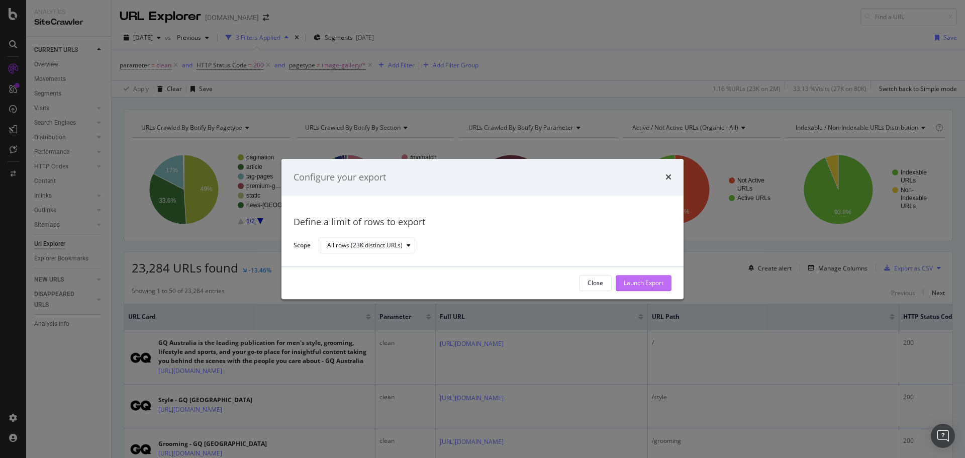
click at [666, 275] on button "Launch Export" at bounding box center [643, 283] width 56 height 16
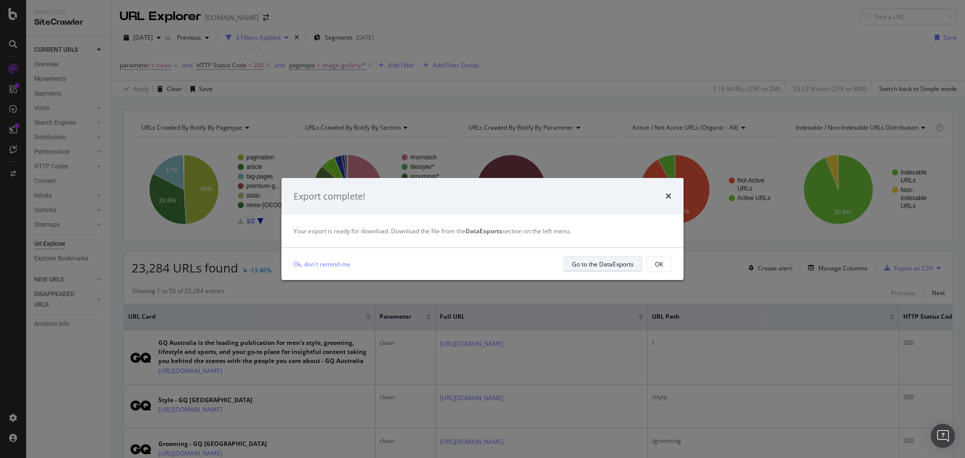
click at [584, 261] on div "Go to the DataExports" at bounding box center [603, 264] width 62 height 9
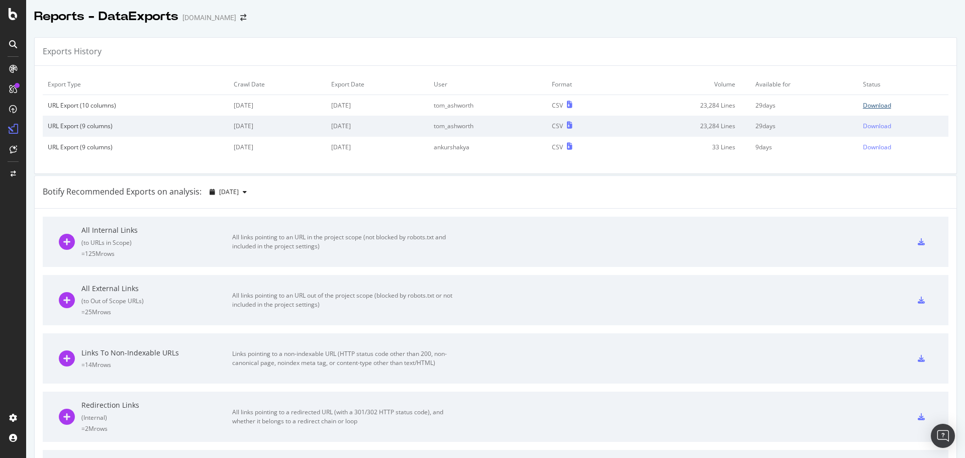
click at [867, 106] on div "Download" at bounding box center [877, 105] width 28 height 9
click at [863, 106] on div "Download" at bounding box center [877, 105] width 28 height 9
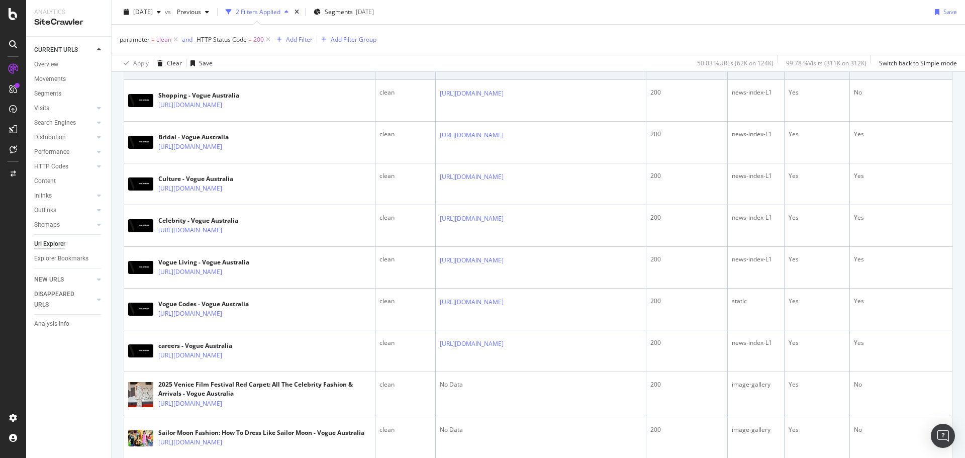
scroll to position [100, 0]
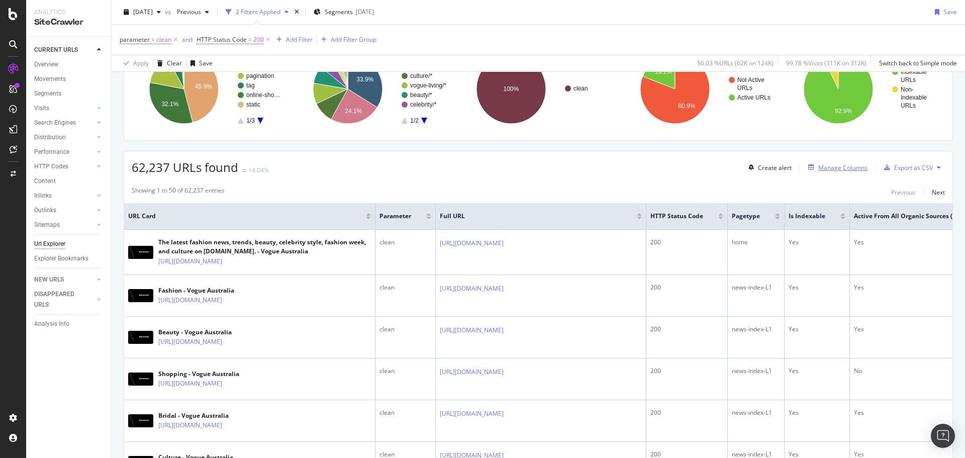
click at [818, 169] on div "Manage Columns" at bounding box center [842, 167] width 49 height 9
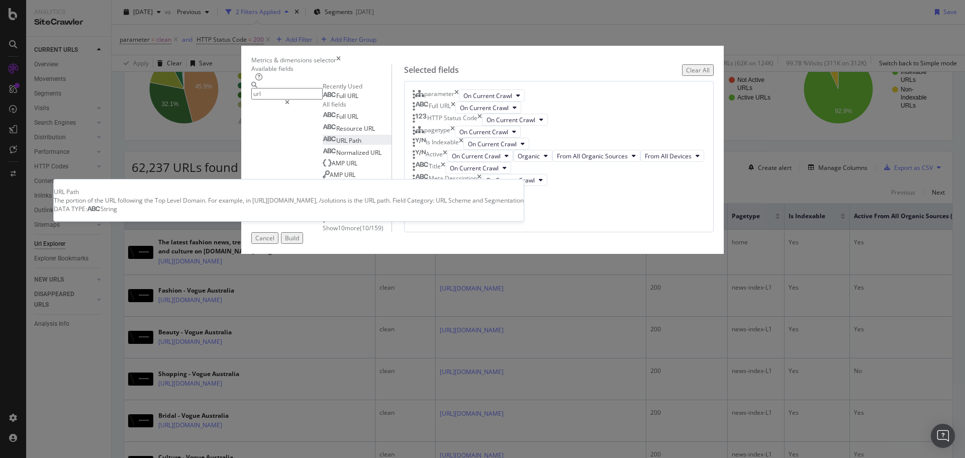
click at [361, 145] on div "URL Path" at bounding box center [342, 140] width 39 height 9
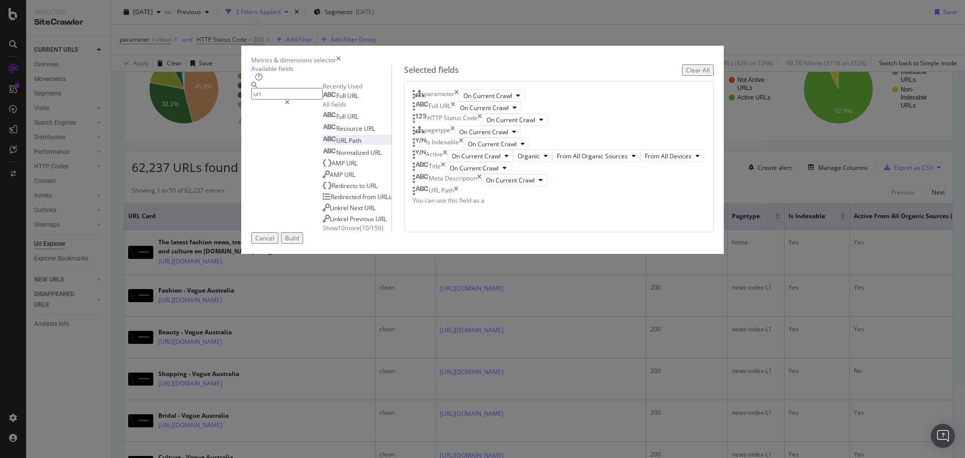
scroll to position [86, 0]
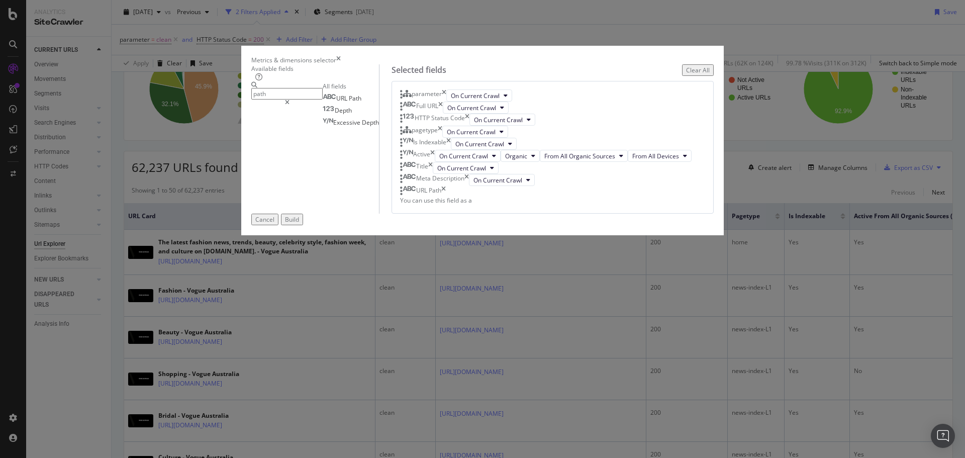
type input "path"
click at [299, 224] on div "Build" at bounding box center [292, 219] width 14 height 9
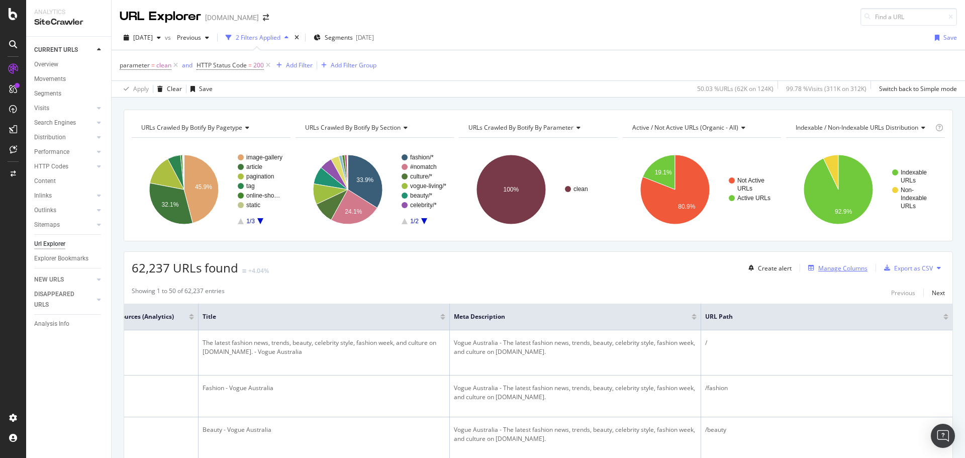
click at [842, 272] on div "Manage Columns" at bounding box center [835, 267] width 63 height 11
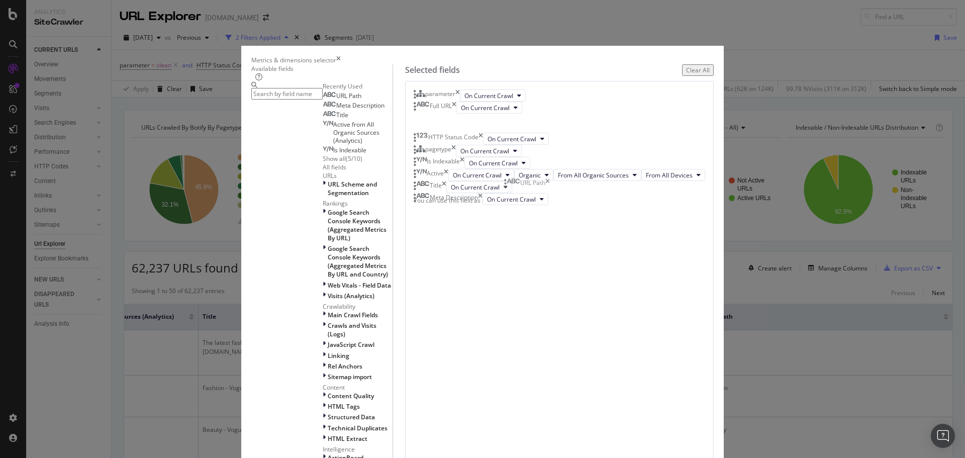
drag, startPoint x: 591, startPoint y: 343, endPoint x: 592, endPoint y: 185, distance: 157.7
click at [592, 185] on body "Analytics SiteCrawler CURRENT URLS Overview Movements Segments Visits Analysis …" at bounding box center [482, 229] width 965 height 458
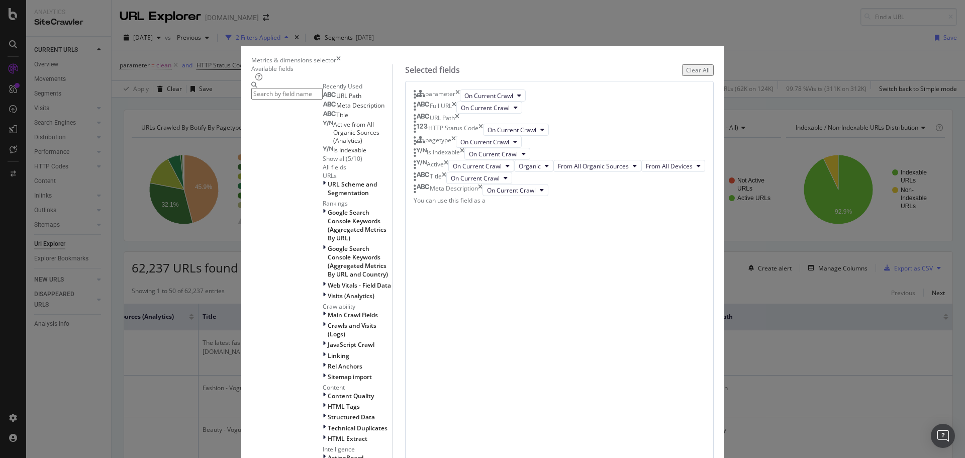
click at [299, 457] on div "Build" at bounding box center [292, 467] width 14 height 9
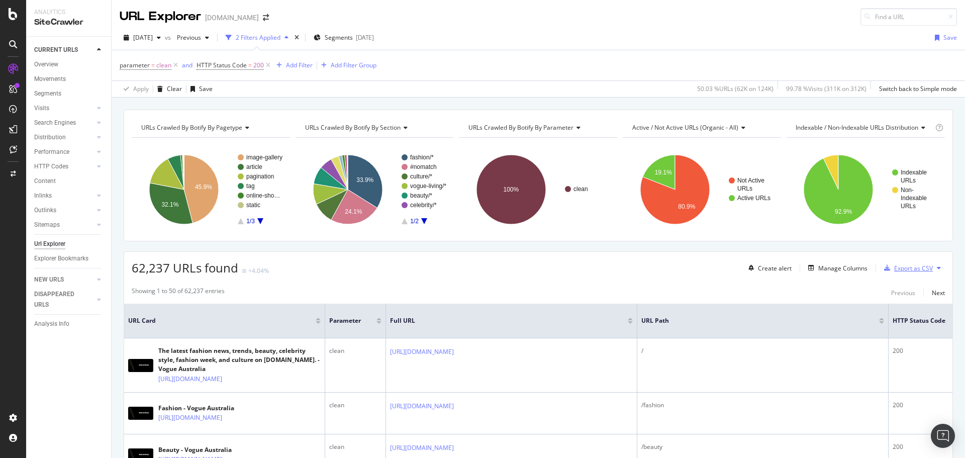
click at [894, 264] on div "Export as CSV" at bounding box center [913, 268] width 39 height 9
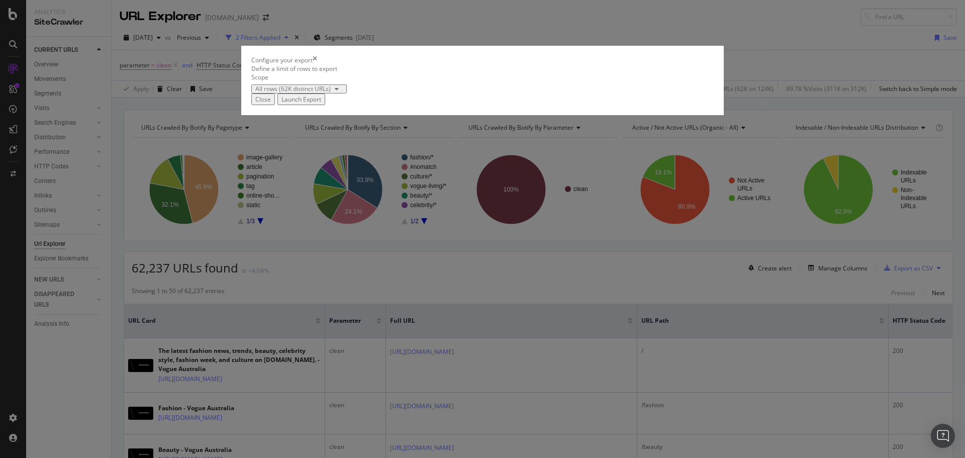
click at [321, 103] on div "Launch Export" at bounding box center [301, 99] width 40 height 9
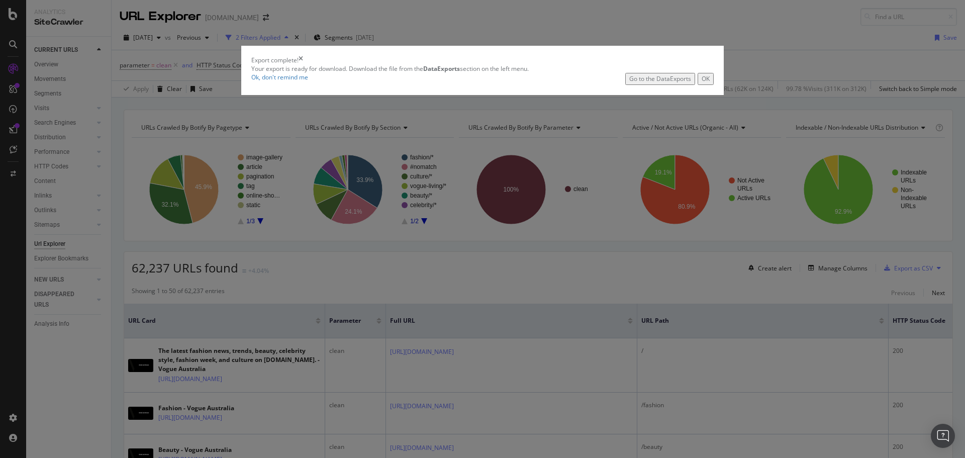
click at [629, 83] on div "Go to the DataExports" at bounding box center [660, 78] width 62 height 9
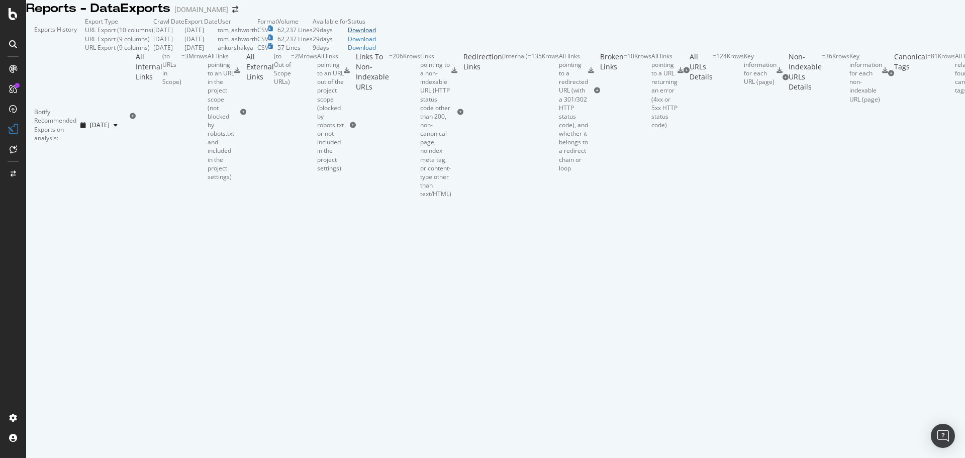
click at [376, 34] on div "Download" at bounding box center [362, 30] width 28 height 9
drag, startPoint x: 759, startPoint y: 49, endPoint x: 780, endPoint y: 56, distance: 22.6
click at [85, 49] on div "Exports History" at bounding box center [55, 34] width 59 height 35
click at [376, 34] on div "Download" at bounding box center [362, 30] width 28 height 9
